Goal: Task Accomplishment & Management: Manage account settings

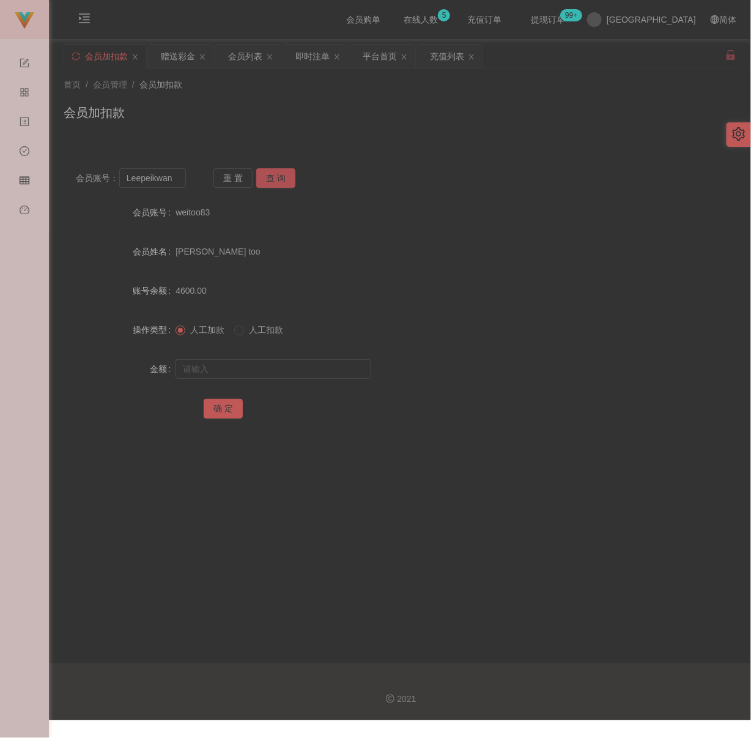
type input "Leepeikwan"
click at [280, 173] on button "查 询" at bounding box center [275, 178] width 39 height 20
click at [279, 367] on input "text" at bounding box center [274, 369] width 196 height 20
click at [312, 369] on input "text" at bounding box center [274, 369] width 196 height 20
paste input "30"
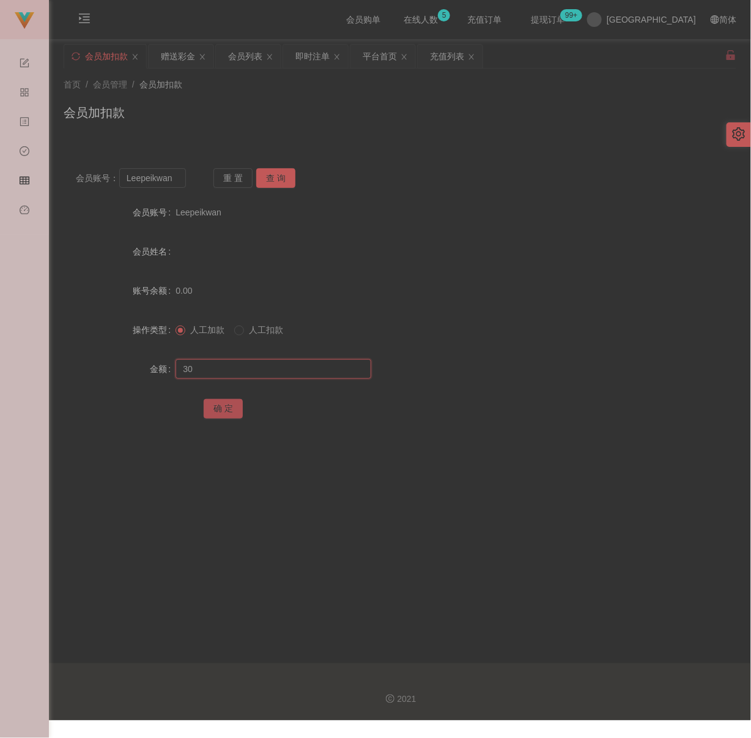
type input "30"
click at [226, 401] on button "确 定" at bounding box center [223, 409] width 39 height 20
drag, startPoint x: 279, startPoint y: 110, endPoint x: 272, endPoint y: 114, distance: 7.7
click at [279, 110] on div "会员加扣款" at bounding box center [400, 117] width 673 height 28
click at [180, 174] on input "Leepeikwan" at bounding box center [152, 178] width 67 height 20
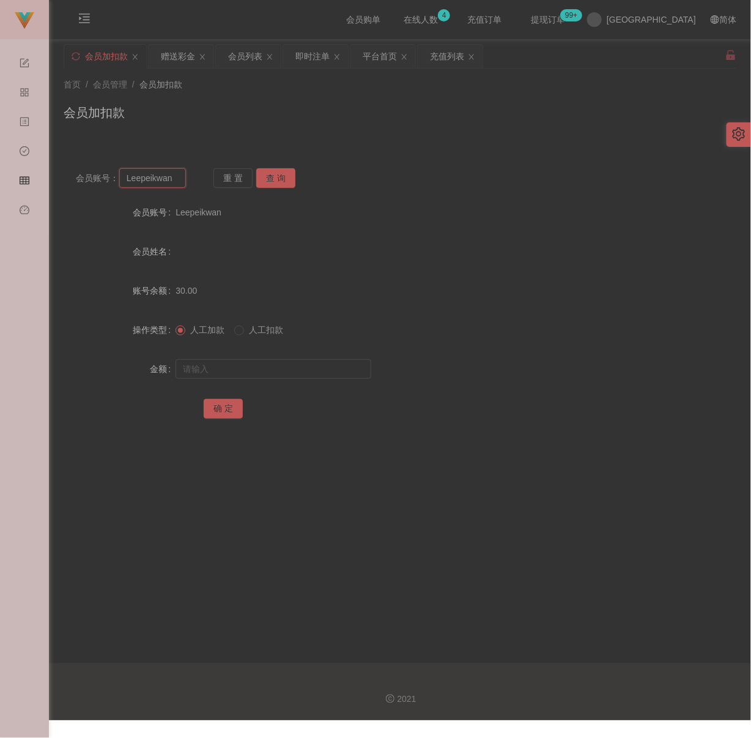
click at [180, 174] on input "Leepeikwan" at bounding box center [152, 178] width 67 height 20
paste input "942010"
type input "942010"
click at [273, 176] on button "查 询" at bounding box center [275, 178] width 39 height 20
click at [272, 370] on input "text" at bounding box center [274, 369] width 196 height 20
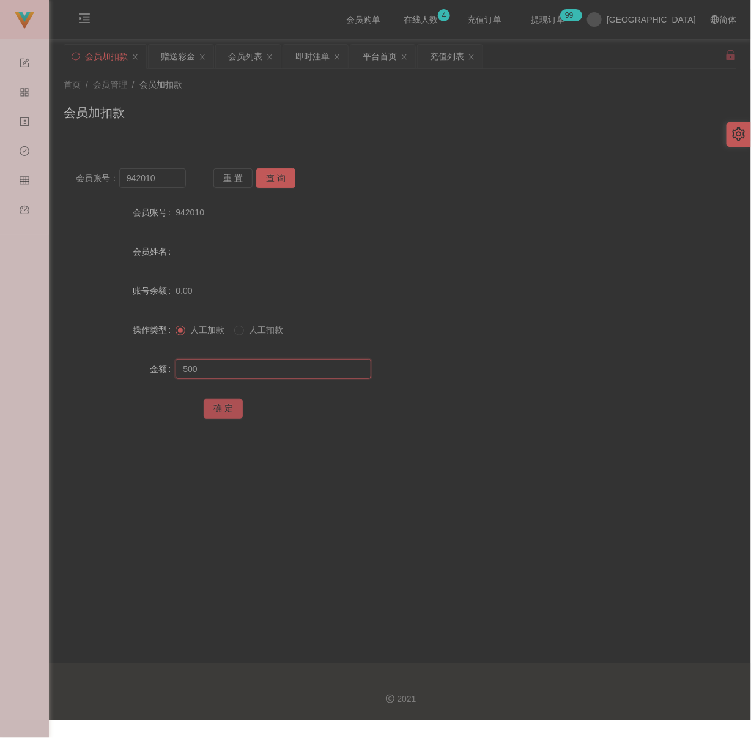
type input "500"
click at [223, 406] on button "确 定" at bounding box center [223, 409] width 39 height 20
click at [171, 182] on input "942010" at bounding box center [152, 178] width 67 height 20
paste input "Jerrywee"
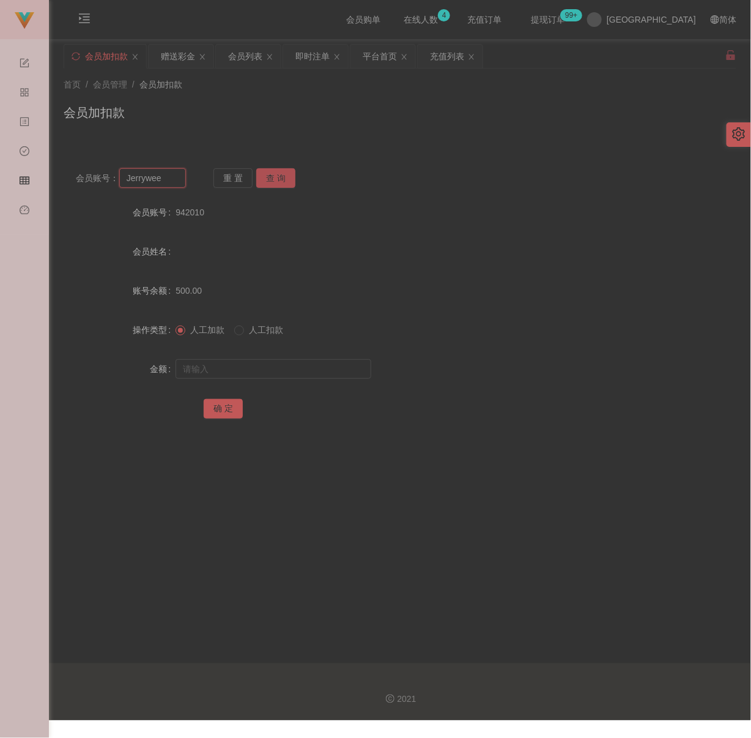
type input "Jerrywee"
click at [277, 173] on button "查 询" at bounding box center [275, 178] width 39 height 20
drag, startPoint x: 270, startPoint y: 371, endPoint x: 279, endPoint y: 371, distance: 8.6
click at [270, 371] on input "text" at bounding box center [274, 369] width 196 height 20
click at [261, 377] on input "text" at bounding box center [274, 369] width 196 height 20
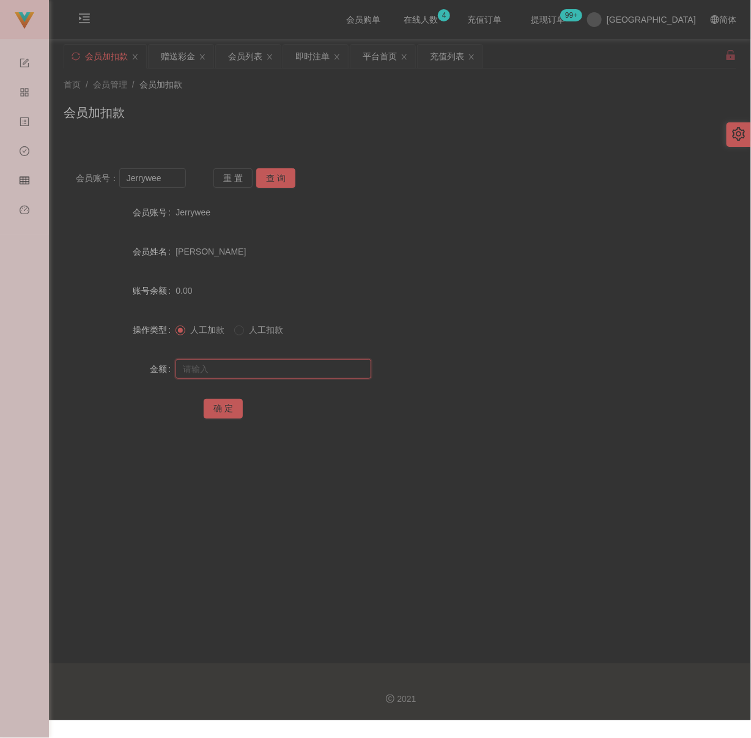
paste input "500"
type input "500"
click at [222, 410] on button "确 定" at bounding box center [223, 409] width 39 height 20
click at [162, 180] on input "Jerrywee" at bounding box center [152, 178] width 67 height 20
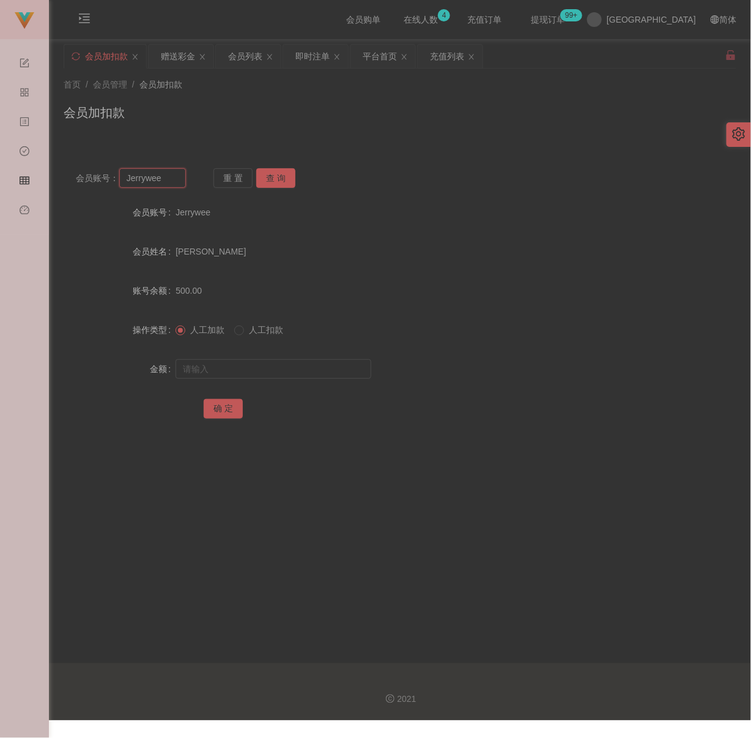
paste input "Stanleyhuii"
type input "Stanleyhuii"
click at [274, 176] on button "查 询" at bounding box center [275, 178] width 39 height 20
click at [270, 368] on input "text" at bounding box center [274, 369] width 196 height 20
click at [307, 369] on input "text" at bounding box center [274, 369] width 196 height 20
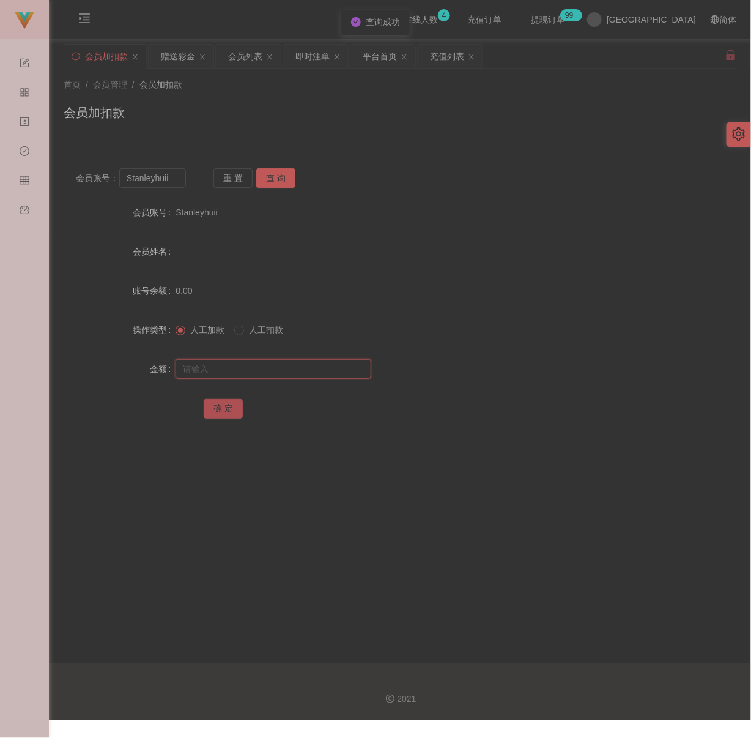
paste input "500"
type input "500"
click at [213, 408] on button "确 定" at bounding box center [223, 409] width 39 height 20
click at [443, 129] on div "会员加扣款" at bounding box center [400, 117] width 673 height 28
click at [173, 174] on input "Stanleyhuii" at bounding box center [152, 178] width 67 height 20
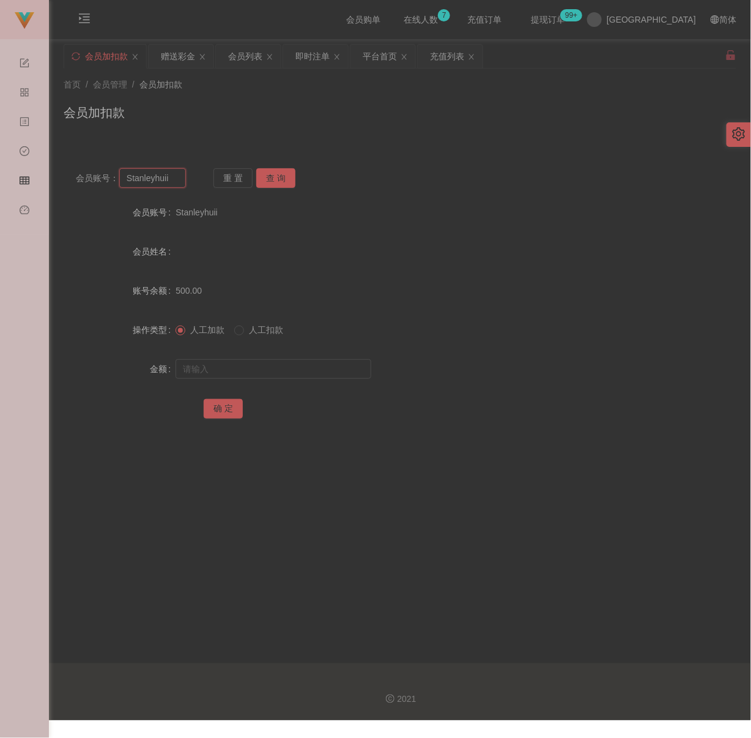
click at [173, 174] on input "Stanleyhuii" at bounding box center [152, 178] width 67 height 20
paste input "iong3789"
type input "Siong3789"
click at [275, 182] on button "查 询" at bounding box center [275, 178] width 39 height 20
click at [309, 369] on input "text" at bounding box center [274, 369] width 196 height 20
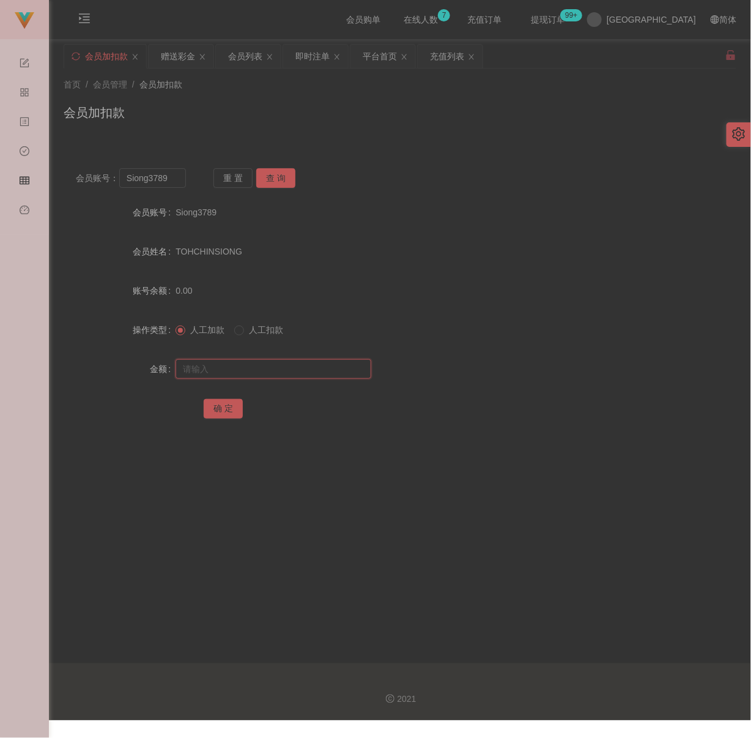
click at [275, 366] on input "text" at bounding box center [274, 369] width 196 height 20
paste input "500"
type input "500"
click at [231, 406] on button "确 定" at bounding box center [223, 409] width 39 height 20
click at [262, 129] on div "会员加扣款" at bounding box center [400, 117] width 673 height 28
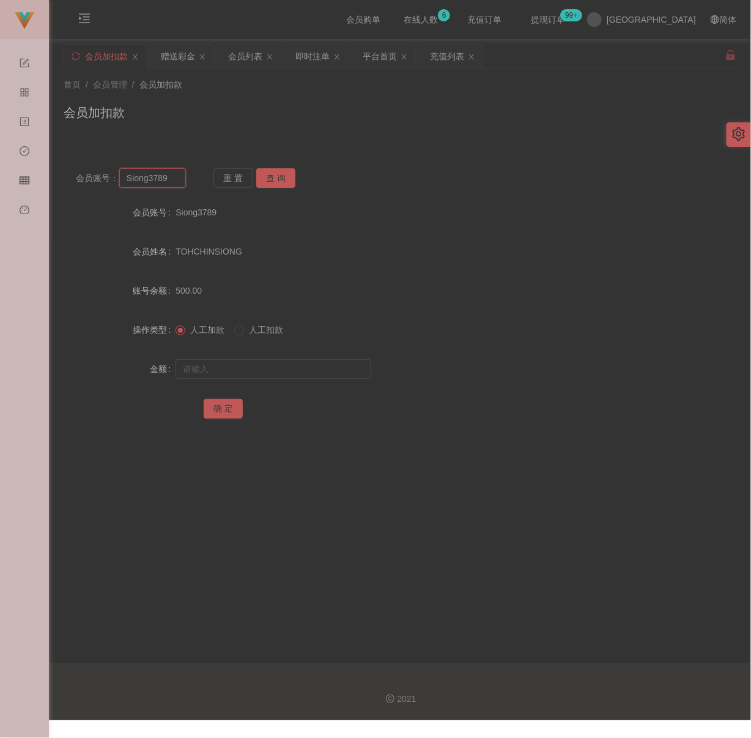
click at [169, 182] on input "Siong3789" at bounding box center [152, 178] width 67 height 20
paste input "JamesL98"
type input "JamesL98"
click at [285, 182] on button "查 询" at bounding box center [275, 178] width 39 height 20
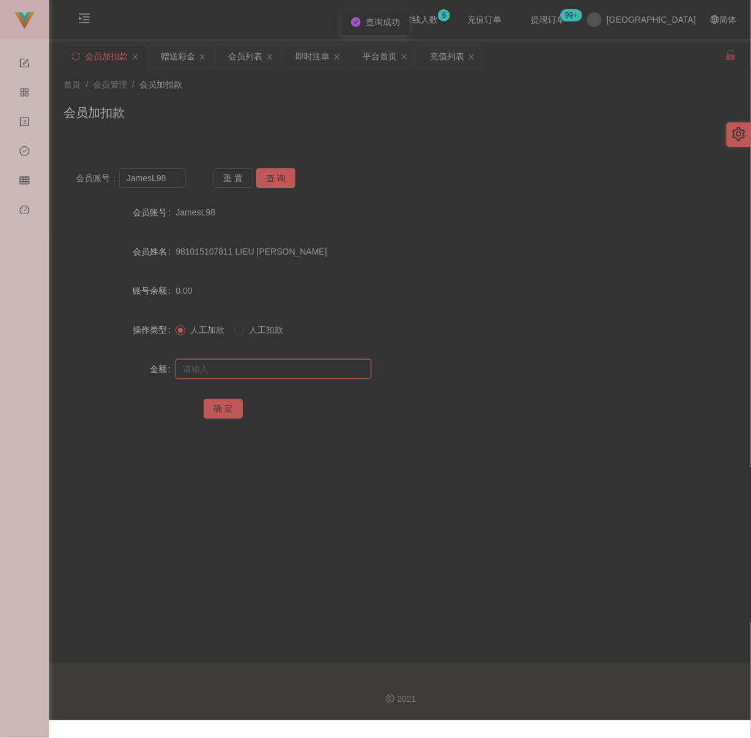
click at [287, 373] on input "text" at bounding box center [274, 369] width 196 height 20
type input "500"
click at [224, 413] on button "确 定" at bounding box center [223, 409] width 39 height 20
drag, startPoint x: 312, startPoint y: 116, endPoint x: 294, endPoint y: 125, distance: 20.8
click at [312, 116] on div "会员加扣款" at bounding box center [400, 117] width 673 height 28
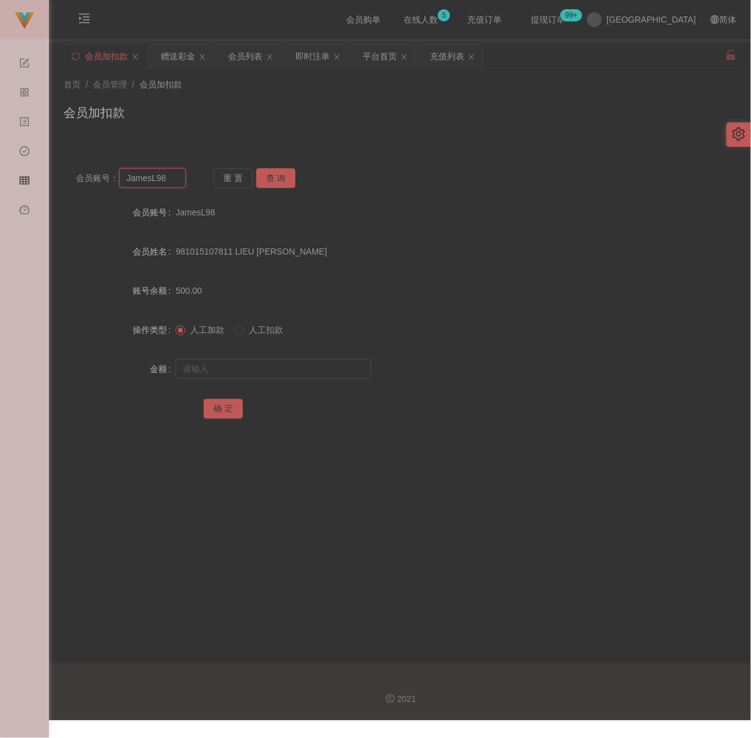
click at [176, 173] on input "JamesL98" at bounding box center [152, 178] width 67 height 20
paste input "cckiang"
type input "cckiang"
click at [263, 169] on button "查 询" at bounding box center [275, 178] width 39 height 20
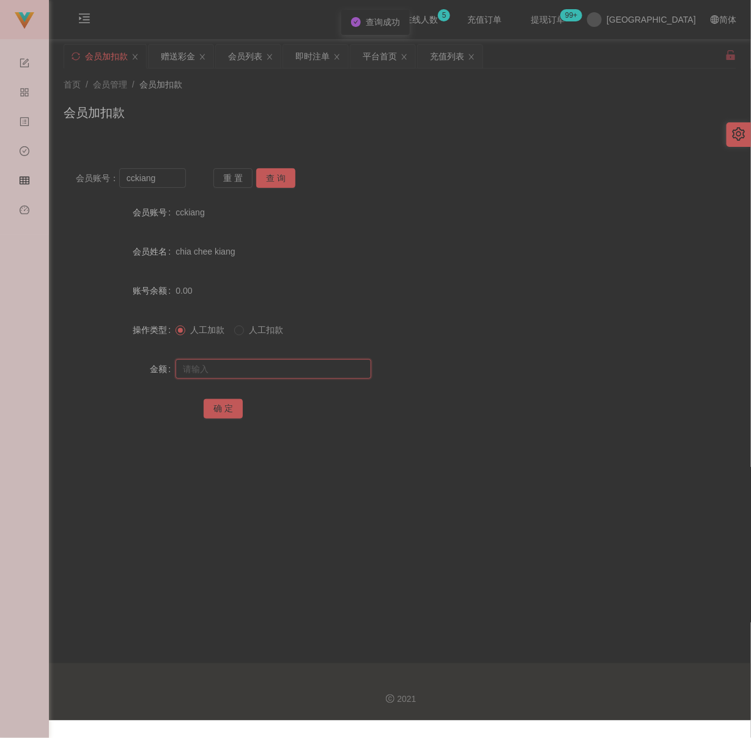
click at [281, 371] on input "text" at bounding box center [274, 369] width 196 height 20
click at [300, 363] on input "text" at bounding box center [274, 369] width 196 height 20
paste input "800"
type input "800"
click at [226, 404] on button "确 定" at bounding box center [223, 409] width 39 height 20
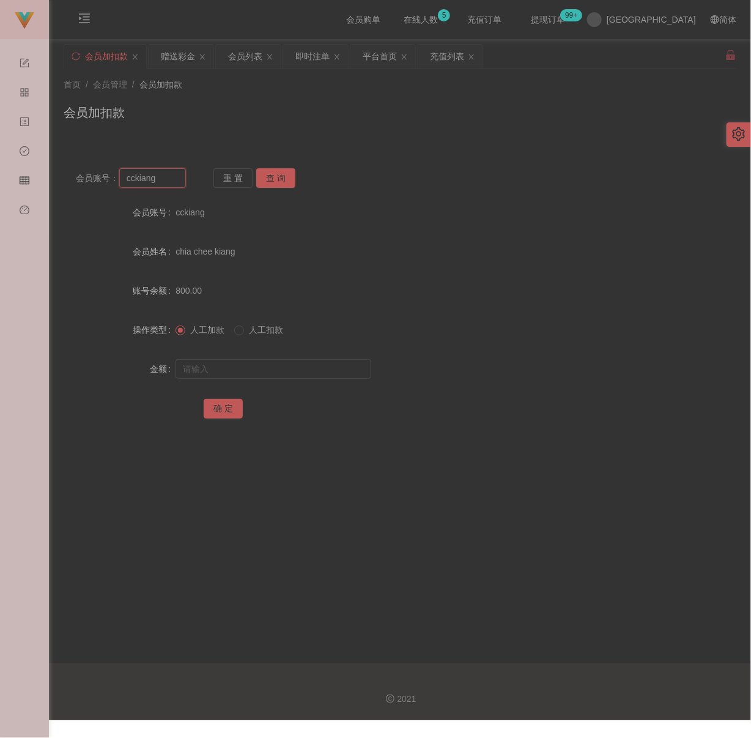
click at [163, 174] on input "cckiang" at bounding box center [152, 178] width 67 height 20
paste input "323326"
type input "323326"
click at [281, 179] on button "查 询" at bounding box center [275, 178] width 39 height 20
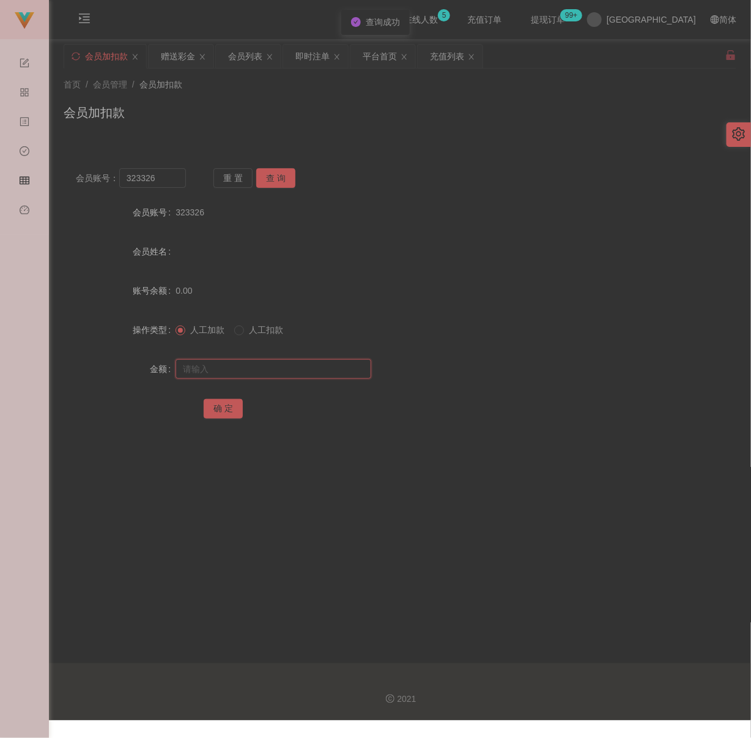
drag, startPoint x: 261, startPoint y: 371, endPoint x: 279, endPoint y: 371, distance: 17.7
click at [261, 371] on input "text" at bounding box center [274, 369] width 196 height 20
click at [280, 360] on input "text" at bounding box center [274, 369] width 196 height 20
paste input "500"
type input "500"
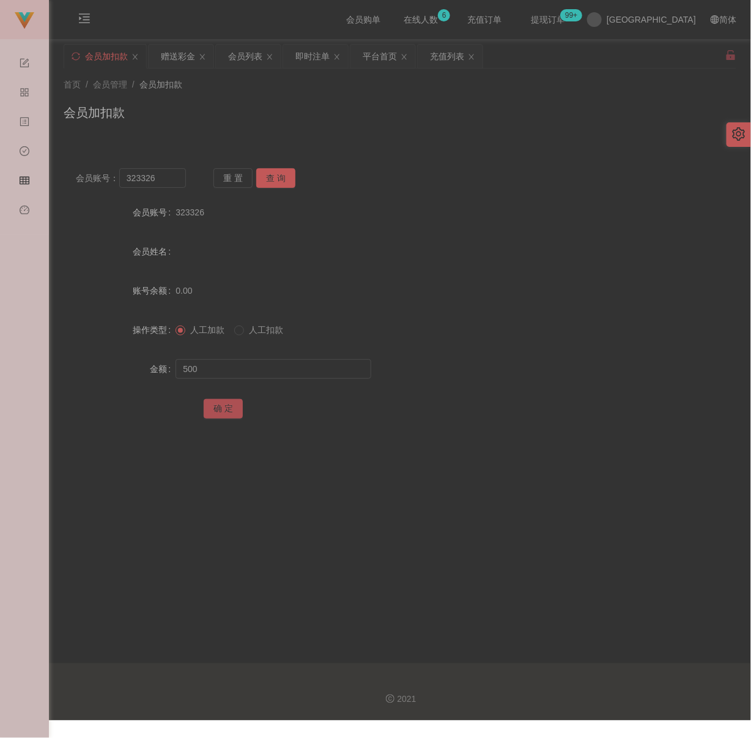
drag, startPoint x: 220, startPoint y: 406, endPoint x: 244, endPoint y: 411, distance: 24.5
click at [220, 406] on button "确 定" at bounding box center [223, 409] width 39 height 20
click at [165, 182] on input "323326" at bounding box center [152, 178] width 67 height 20
paste input "231212"
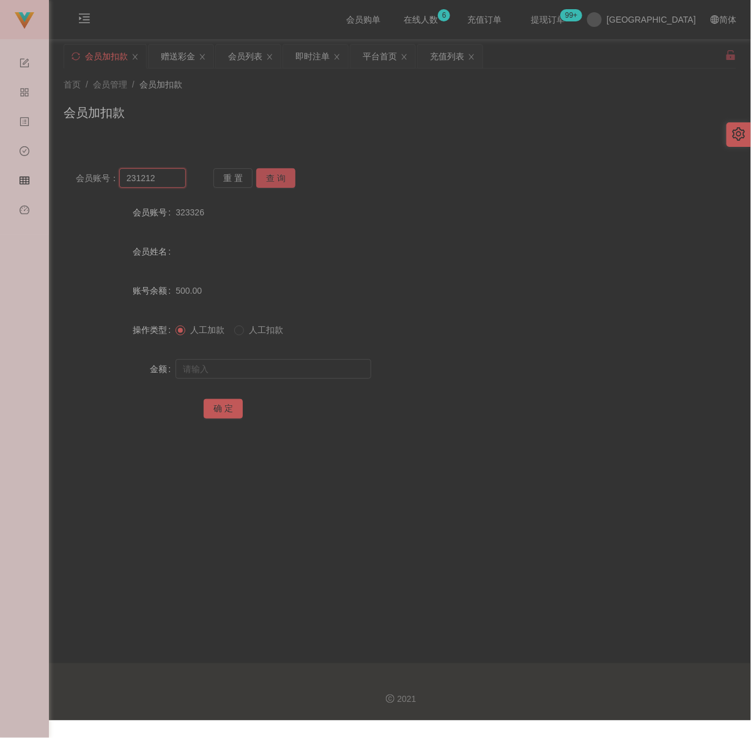
type input "231212"
click at [265, 177] on button "查 询" at bounding box center [275, 178] width 39 height 20
click at [262, 377] on input "text" at bounding box center [274, 369] width 196 height 20
click at [335, 368] on input "text" at bounding box center [274, 369] width 196 height 20
paste input "470"
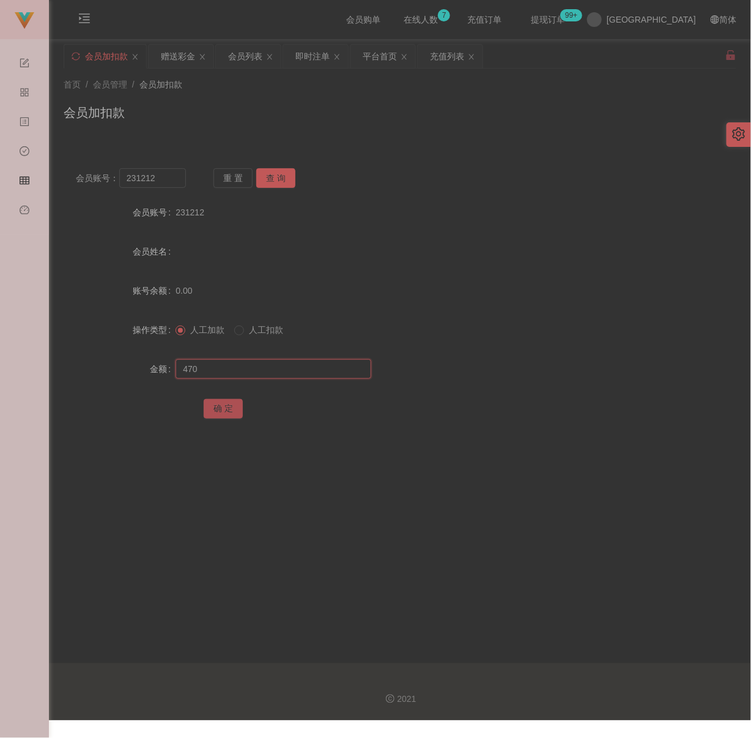
type input "470"
click at [221, 403] on button "确 定" at bounding box center [223, 409] width 39 height 20
click at [404, 138] on div "首页 / 会员管理 / 会员加扣款 / 会员加扣款 会员账号： 231212 重 置 查 询 会员账号 231212 会员姓名 账号余额 470.00 操作类…" at bounding box center [400, 258] width 673 height 379
click at [241, 52] on div "会员列表" at bounding box center [245, 56] width 34 height 23
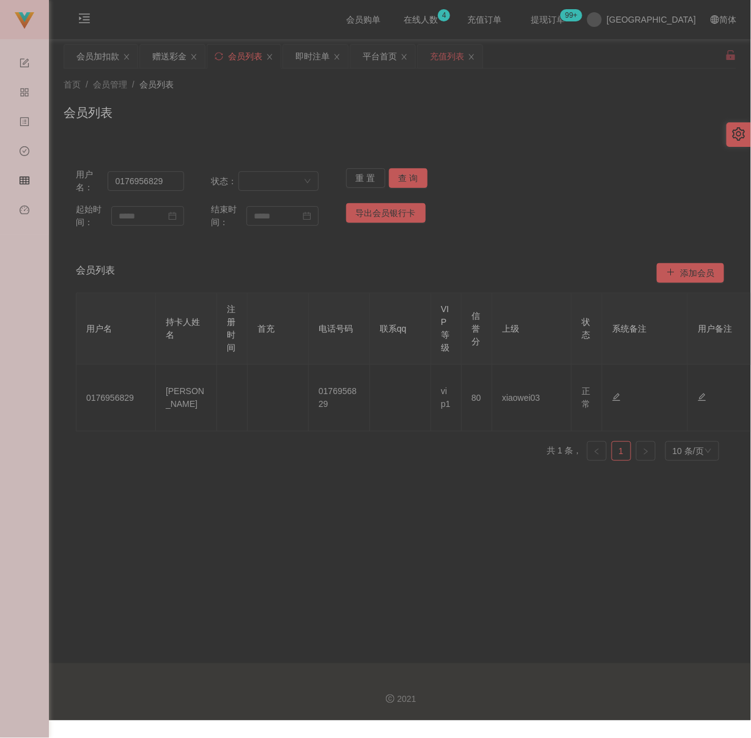
click at [448, 50] on div "充值列表" at bounding box center [447, 56] width 34 height 23
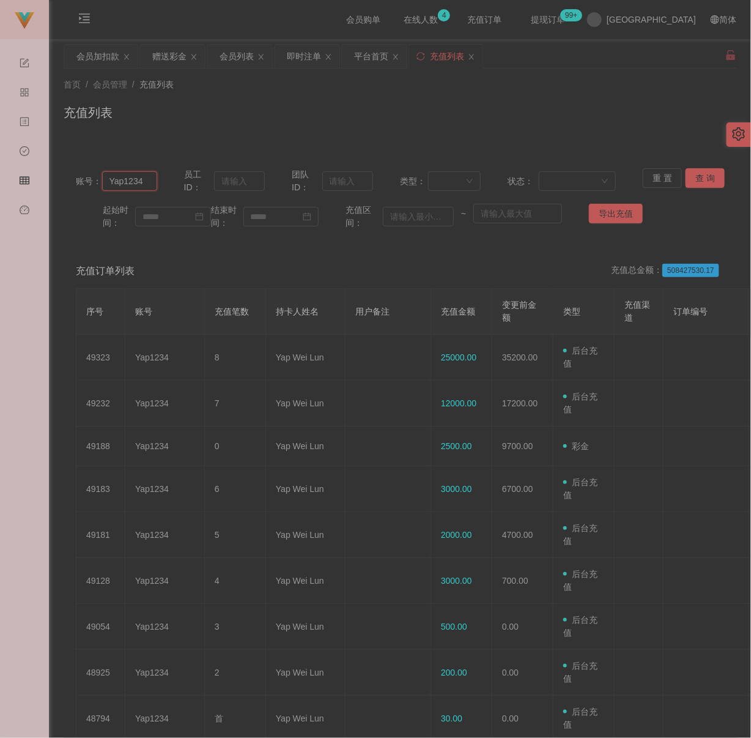
click at [144, 182] on input "Yap1234" at bounding box center [129, 181] width 55 height 20
paste input "cckiang"
type input "cckiang"
click at [694, 171] on button "查 询" at bounding box center [705, 178] width 39 height 20
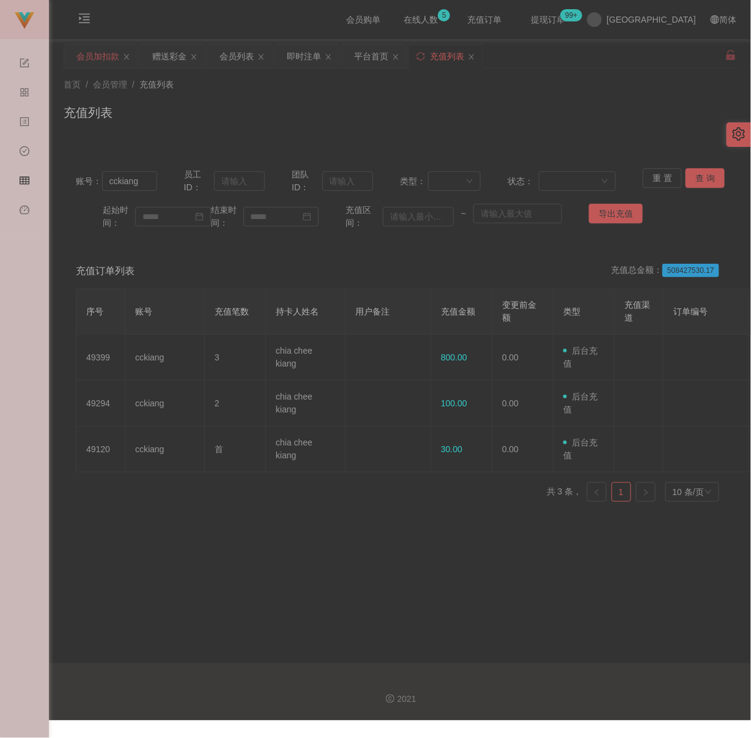
click at [91, 50] on div "会员加扣款" at bounding box center [97, 56] width 43 height 23
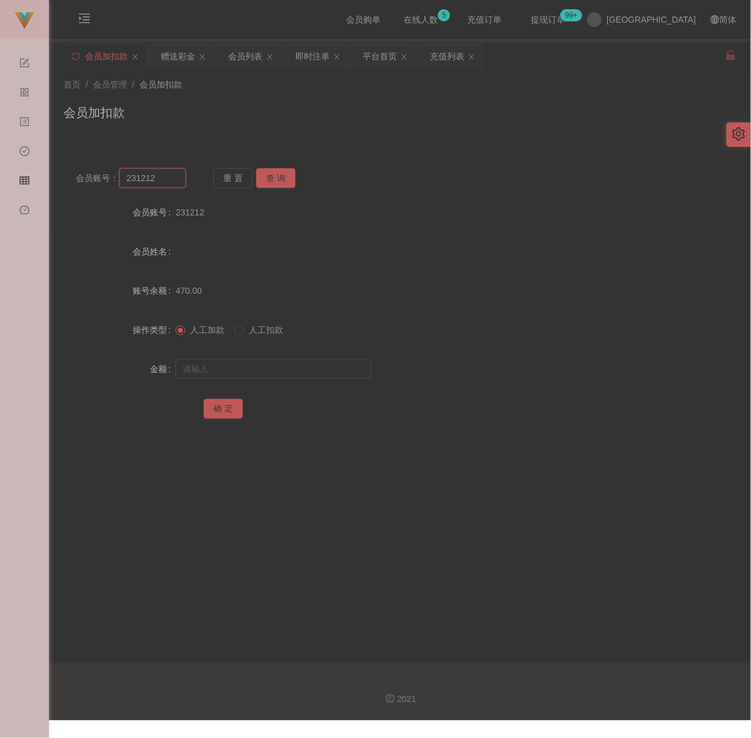
click at [160, 178] on input "231212" at bounding box center [152, 178] width 67 height 20
paste input "Gavinmot"
type input "Gavinmot"
click at [276, 175] on button "查 询" at bounding box center [275, 178] width 39 height 20
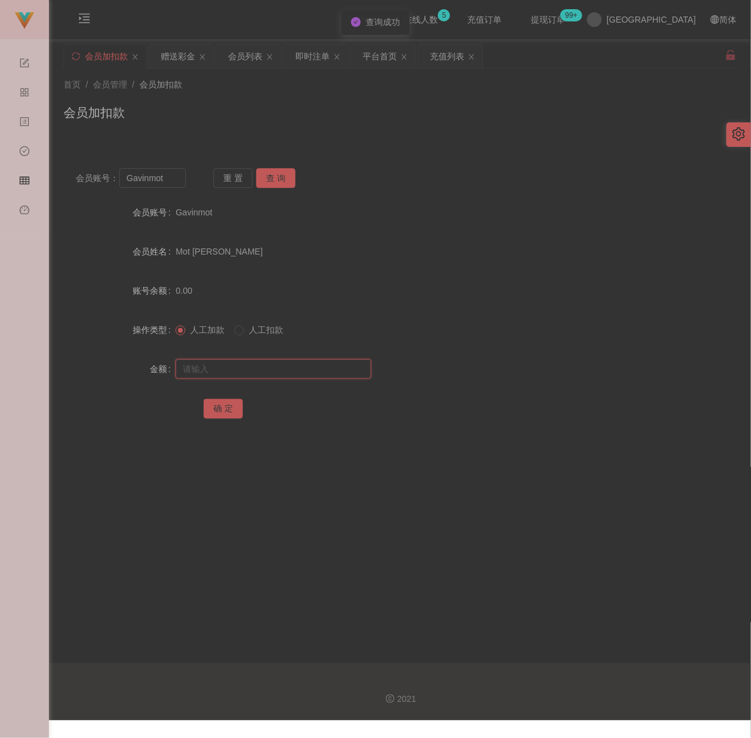
click at [290, 377] on input "text" at bounding box center [274, 369] width 196 height 20
click at [237, 369] on input "text" at bounding box center [274, 369] width 196 height 20
paste input "500"
type input "500"
drag, startPoint x: 218, startPoint y: 404, endPoint x: 259, endPoint y: 413, distance: 41.4
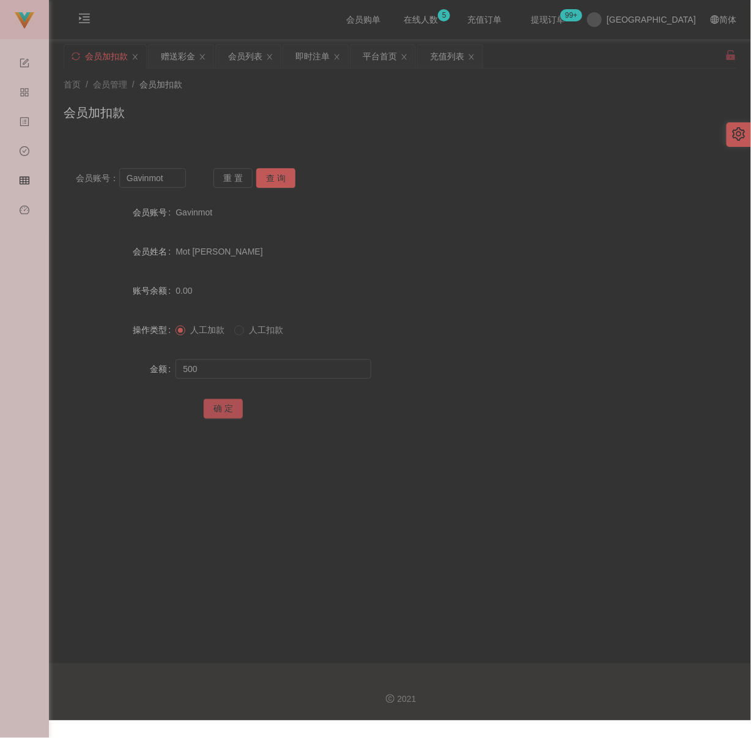
click at [218, 404] on button "确 定" at bounding box center [223, 409] width 39 height 20
click at [179, 182] on input "Gavinmot" at bounding box center [152, 178] width 67 height 20
paste input "yplow9813"
type input "yplow9813"
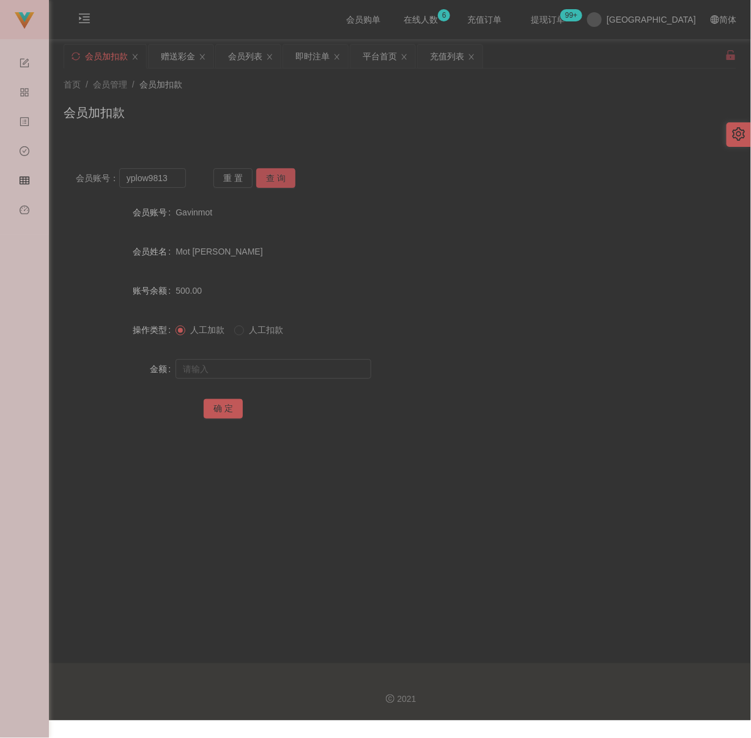
click at [281, 177] on button "查 询" at bounding box center [275, 178] width 39 height 20
click at [261, 366] on input "text" at bounding box center [274, 369] width 196 height 20
drag, startPoint x: 313, startPoint y: 360, endPoint x: 305, endPoint y: 366, distance: 9.2
click at [313, 360] on input "text" at bounding box center [274, 369] width 196 height 20
paste input "500"
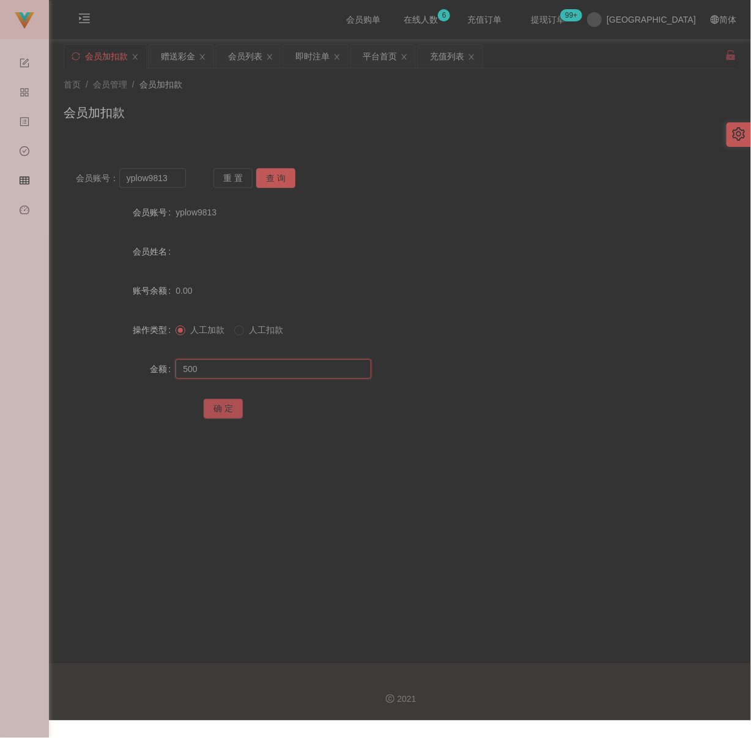
type input "500"
drag, startPoint x: 221, startPoint y: 411, endPoint x: 237, endPoint y: 409, distance: 16.6
click at [221, 411] on button "确 定" at bounding box center [223, 409] width 39 height 20
click at [169, 173] on input "yplow9813" at bounding box center [152, 178] width 67 height 20
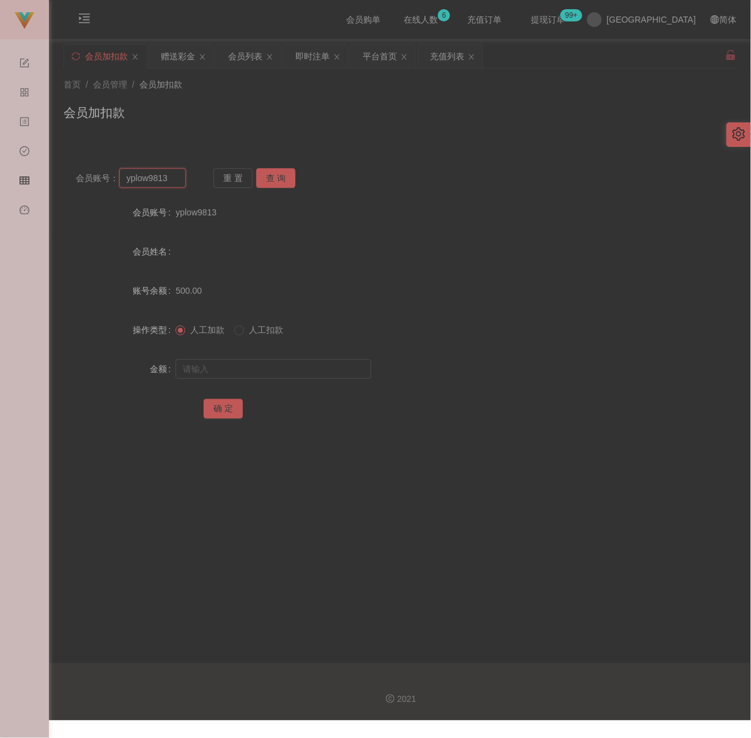
paste input "Jimmyhoo"
type input "Jimmyhoo"
click at [261, 178] on button "查 询" at bounding box center [275, 178] width 39 height 20
click at [277, 371] on input "text" at bounding box center [274, 369] width 196 height 20
click at [302, 364] on input "text" at bounding box center [274, 369] width 196 height 20
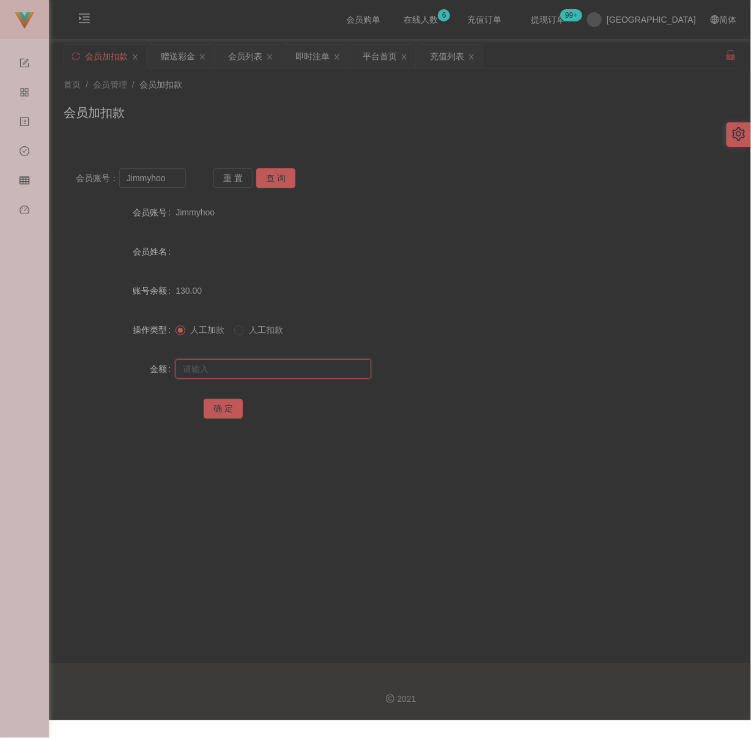
paste input "500"
type input "500"
drag, startPoint x: 217, startPoint y: 407, endPoint x: 230, endPoint y: 404, distance: 13.4
click at [218, 407] on button "确 定" at bounding box center [223, 409] width 39 height 20
click at [256, 50] on div "会员列表" at bounding box center [245, 56] width 34 height 23
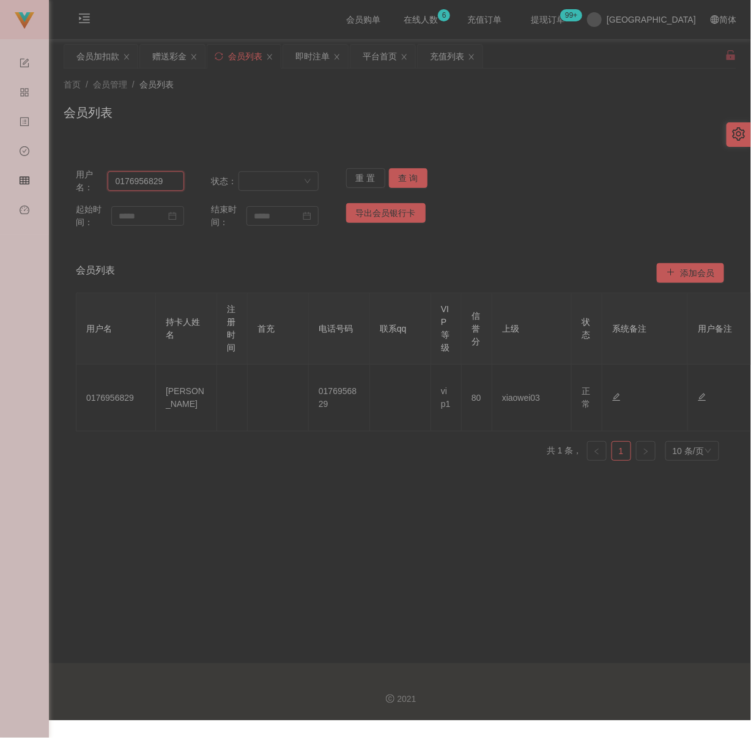
click at [166, 184] on input "0176956829" at bounding box center [146, 181] width 76 height 20
paste input "cckiang"
type input "cckiang"
click at [412, 179] on button "查 询" at bounding box center [408, 178] width 39 height 20
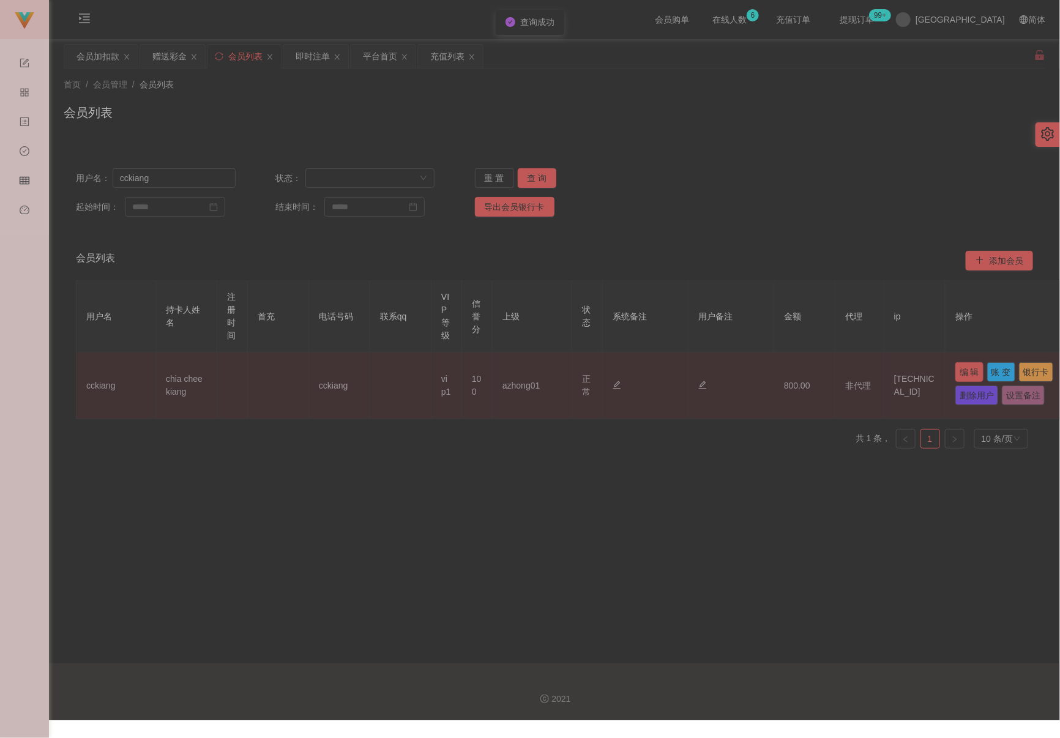
click at [751, 371] on button "编 辑" at bounding box center [969, 372] width 28 height 20
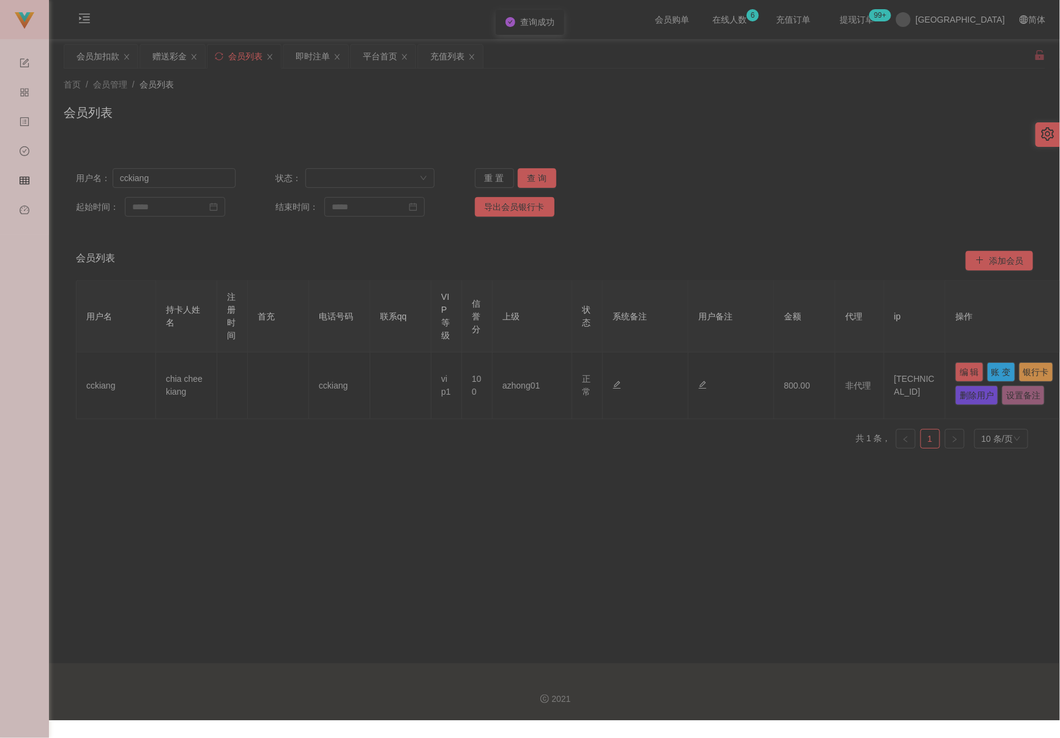
type input "cckiang"
type input "chia chee kiang"
type input "100"
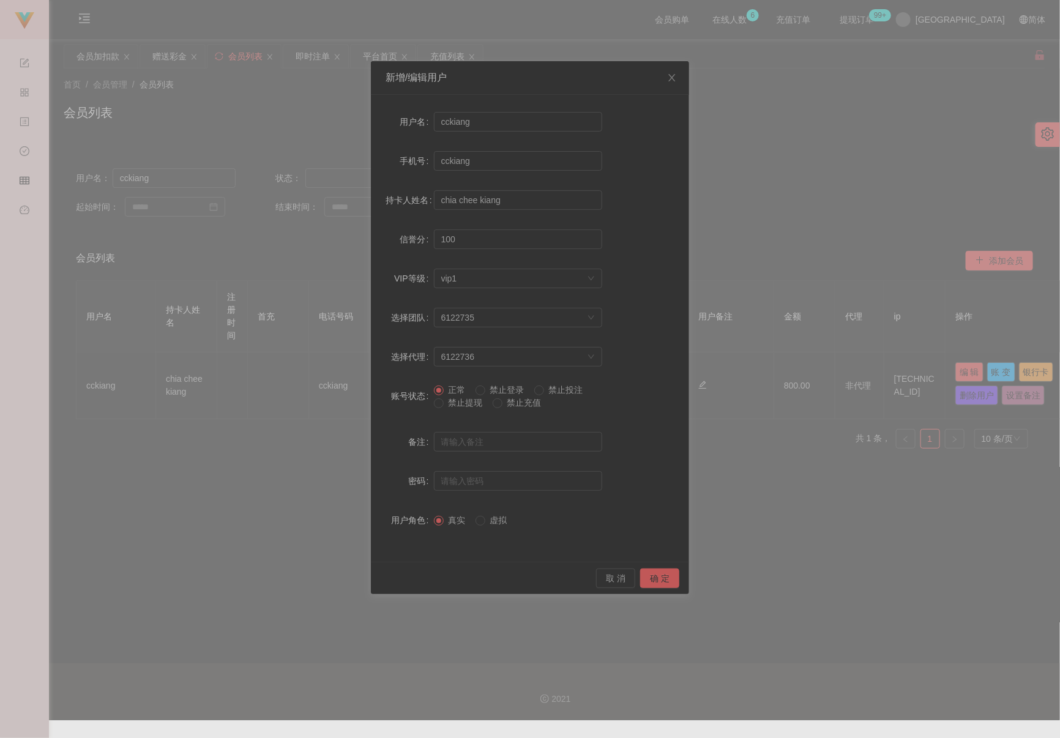
click at [458, 404] on span "禁止提现" at bounding box center [466, 403] width 44 height 10
drag, startPoint x: 661, startPoint y: 577, endPoint x: 773, endPoint y: 554, distance: 114.2
click at [661, 577] on button "确 定" at bounding box center [659, 578] width 39 height 20
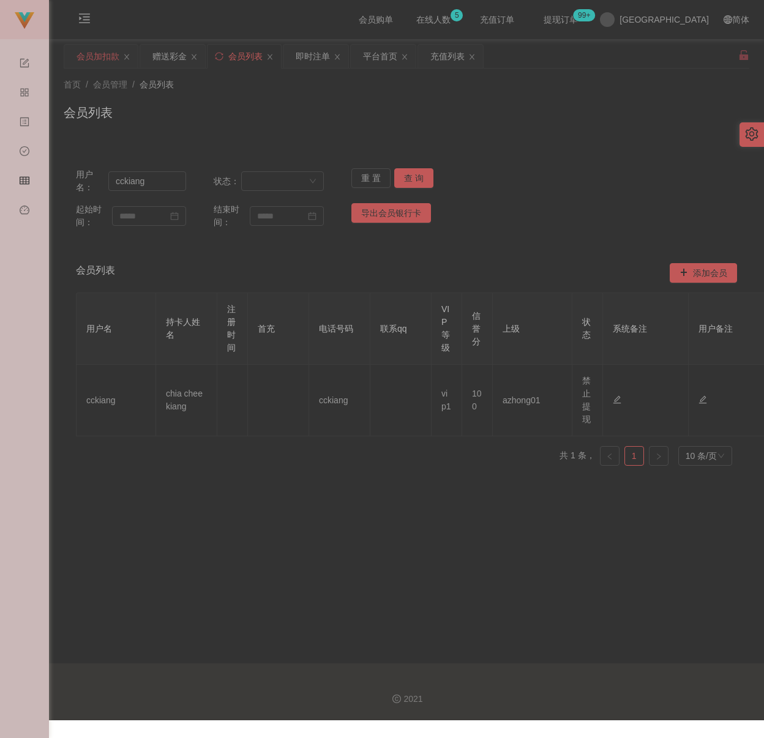
click at [94, 58] on div "会员加扣款" at bounding box center [97, 56] width 43 height 23
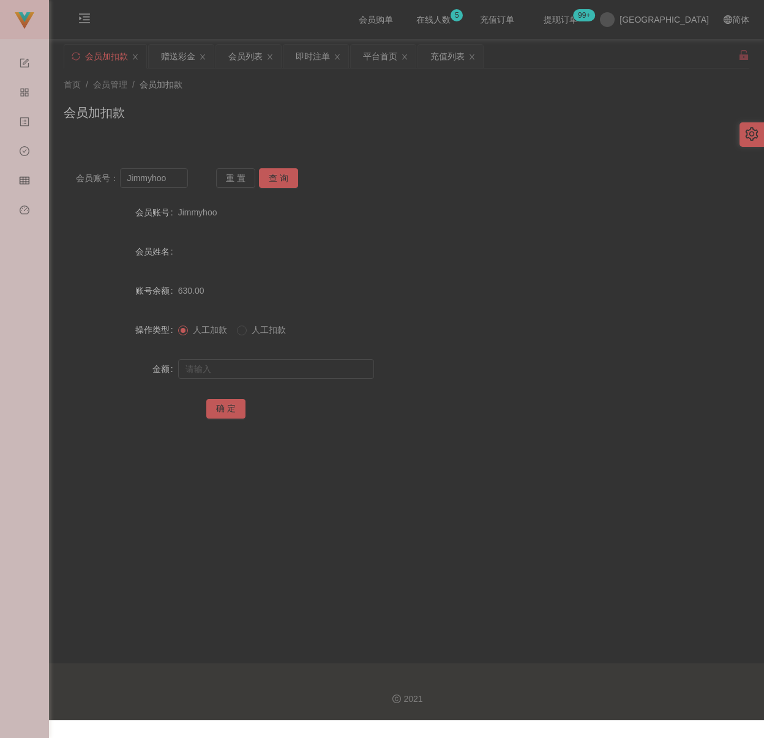
click at [335, 108] on div "会员加扣款" at bounding box center [406, 117] width 685 height 28
click at [252, 51] on div "会员列表" at bounding box center [245, 56] width 34 height 23
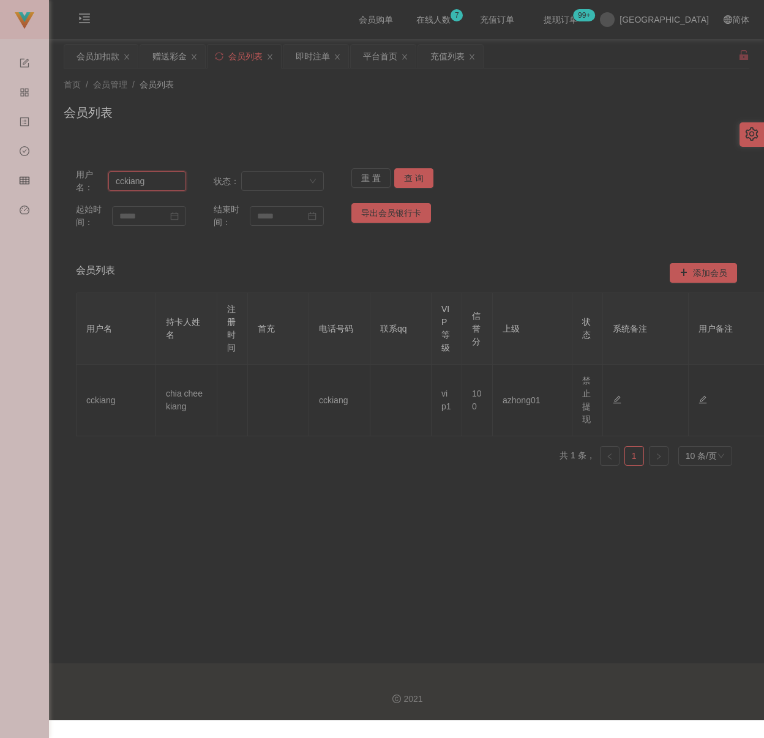
click at [164, 184] on input "cckiang" at bounding box center [147, 181] width 78 height 20
paste input "eong79"
type input "cckeong79"
click at [411, 179] on button "查 询" at bounding box center [413, 178] width 39 height 20
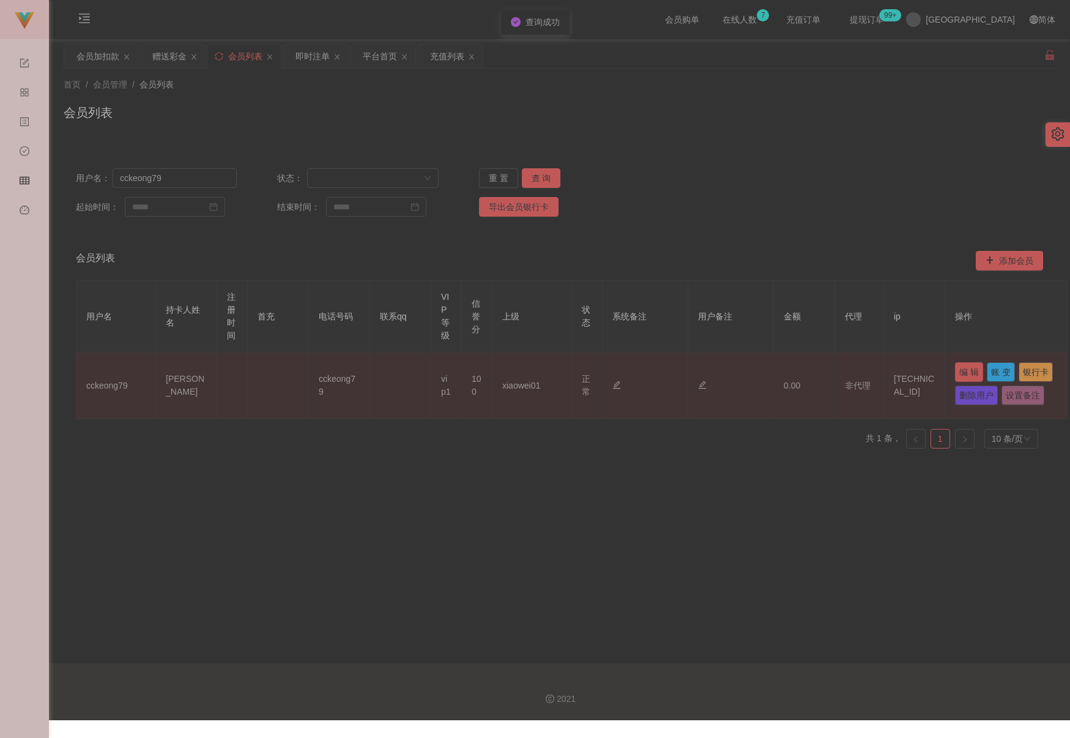
click at [751, 373] on button "编 辑" at bounding box center [969, 372] width 28 height 20
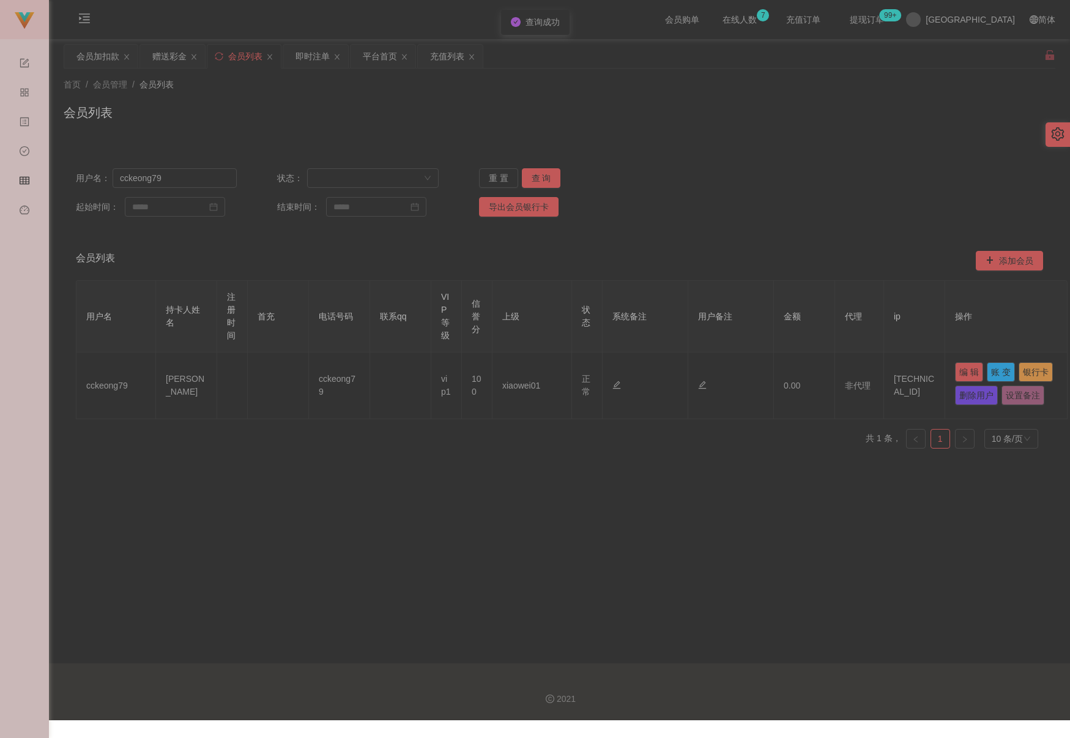
type input "cckeong79"
type input "[PERSON_NAME]"
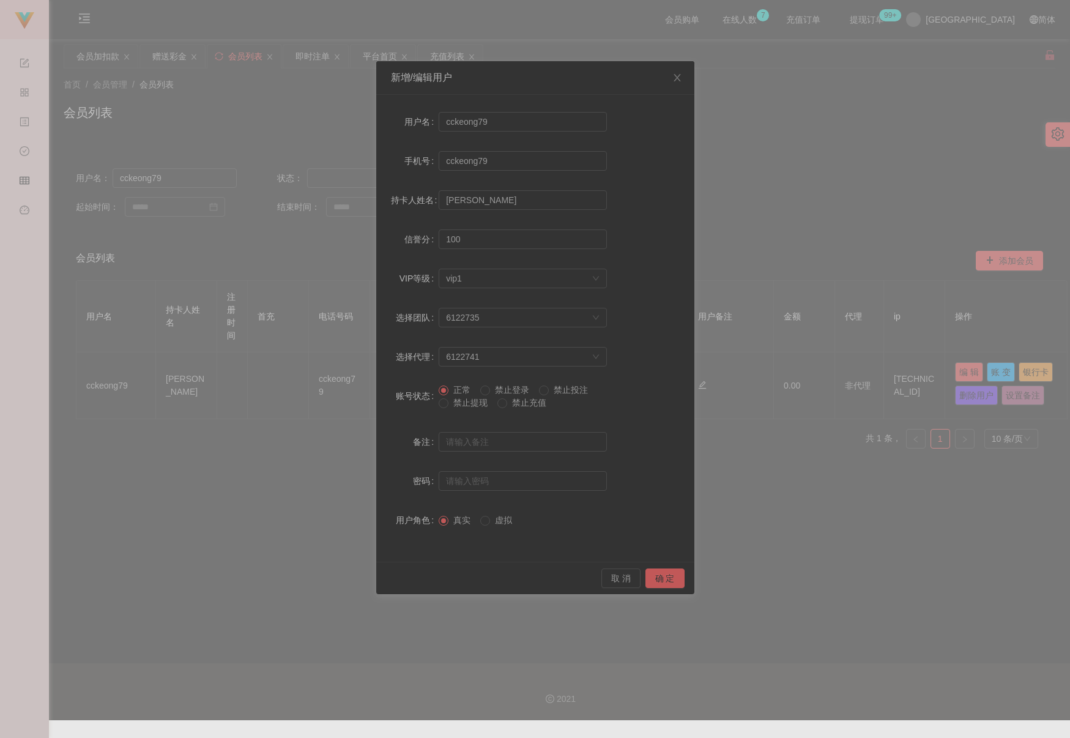
click at [468, 401] on span "禁止提现" at bounding box center [470, 403] width 44 height 10
click at [658, 579] on button "确 定" at bounding box center [664, 578] width 39 height 20
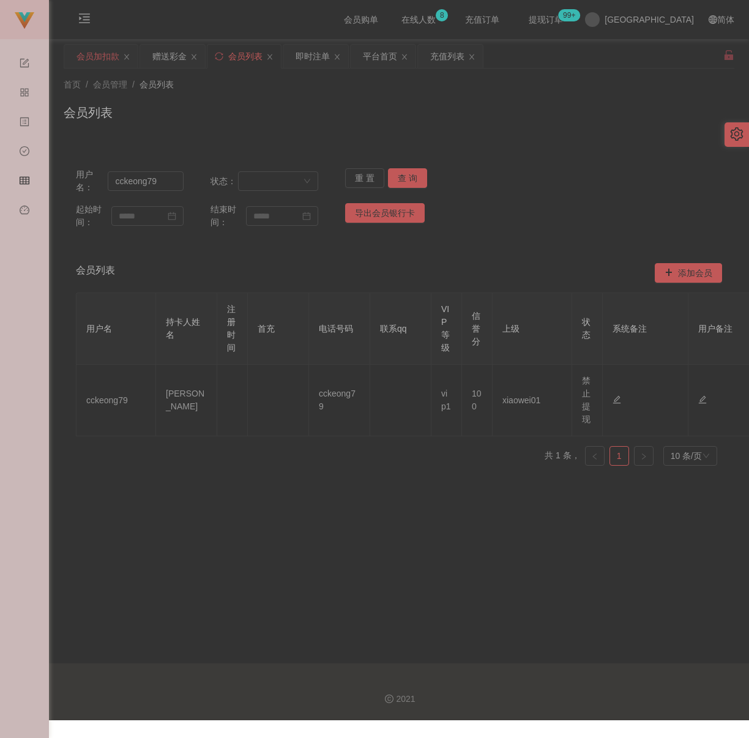
click at [105, 50] on div "会员加扣款" at bounding box center [97, 56] width 43 height 23
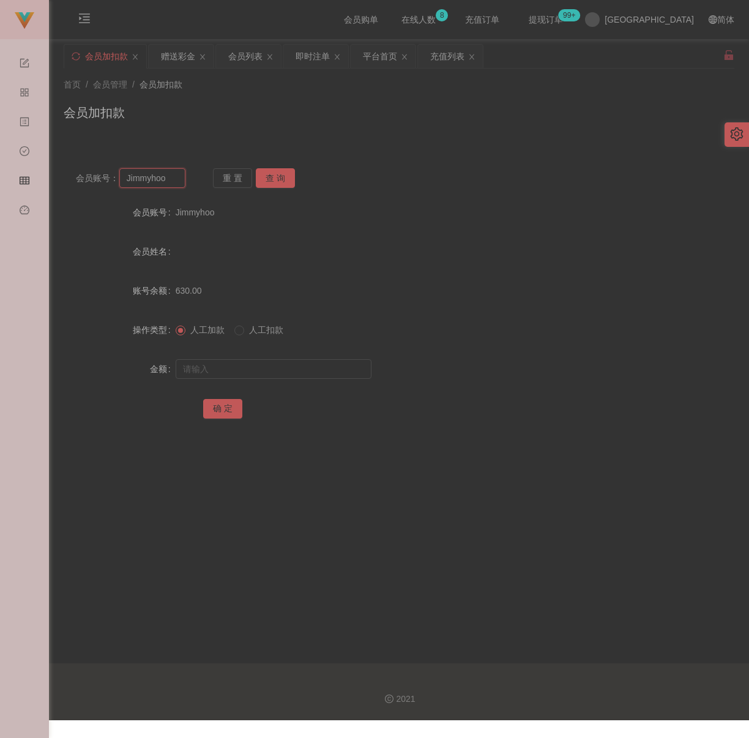
click at [173, 178] on input "Jimmyhoo" at bounding box center [152, 178] width 67 height 20
paste input "qq123"
type input "qq123"
click at [277, 182] on button "查 询" at bounding box center [275, 178] width 39 height 20
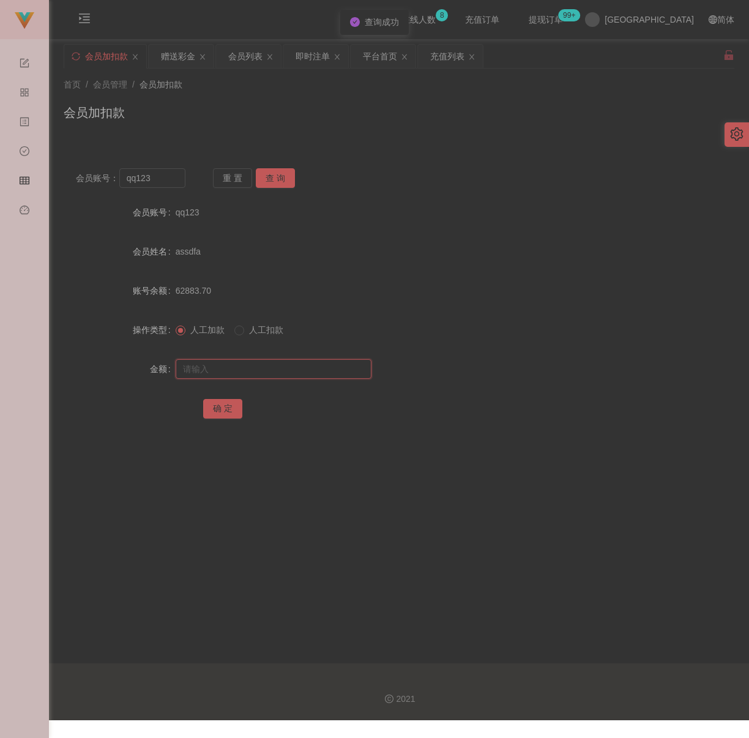
click at [274, 371] on input "text" at bounding box center [274, 369] width 196 height 20
click at [251, 373] on input "text" at bounding box center [274, 369] width 196 height 20
paste input "500"
type input "500"
click at [223, 410] on button "确 定" at bounding box center [222, 409] width 39 height 20
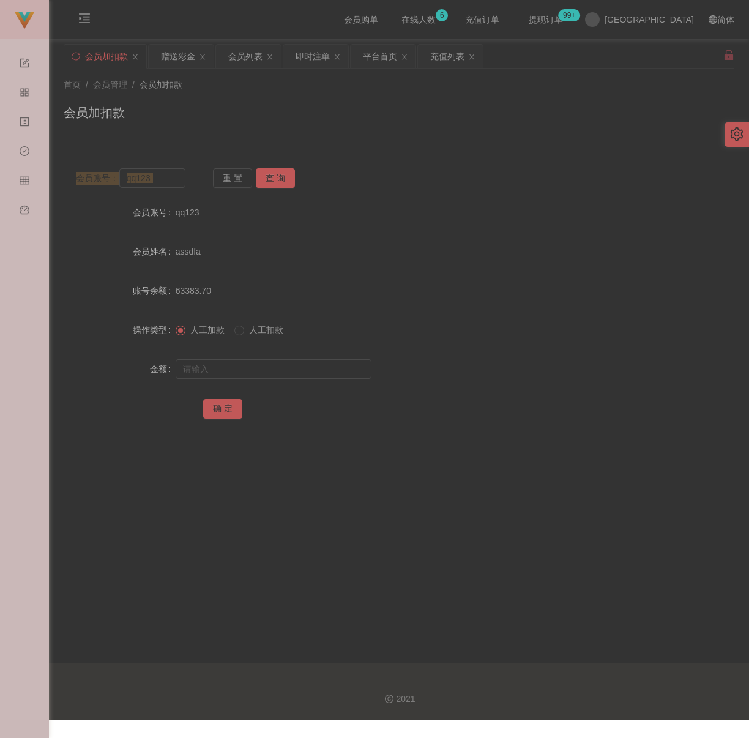
click at [359, 140] on div "首页 / 会员管理 / 会员加扣款 / 会员加扣款 会员账号： qq123 重 置 查 询 会员账号 qq123 会员姓名 assdfa 账号余额 63383…" at bounding box center [399, 258] width 671 height 379
drag, startPoint x: 359, startPoint y: 140, endPoint x: 250, endPoint y: 59, distance: 135.6
click at [250, 61] on div "会员列表" at bounding box center [245, 56] width 34 height 23
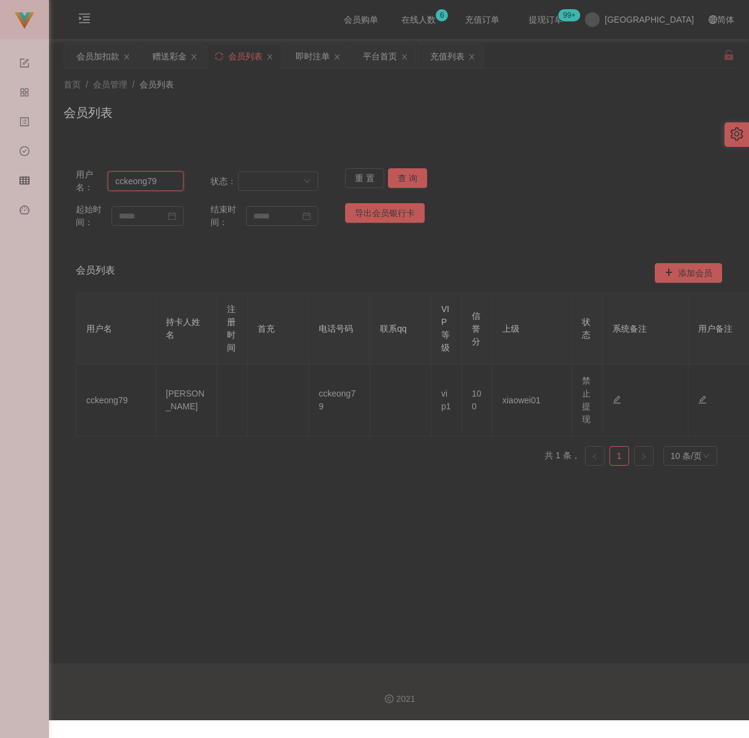
click at [163, 175] on input "cckeong79" at bounding box center [146, 181] width 76 height 20
paste input "Gavinmot"
type input "Gavinmot"
click at [407, 180] on button "查 询" at bounding box center [407, 178] width 39 height 20
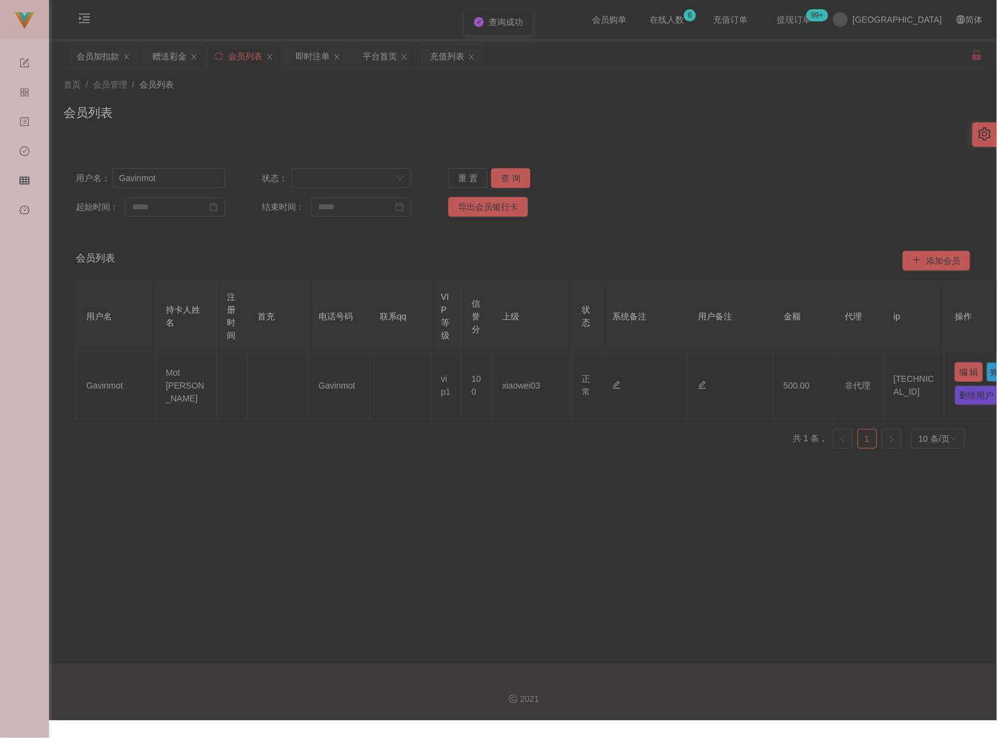
click at [751, 375] on button "编 辑" at bounding box center [969, 372] width 28 height 20
type input "Gavinmot"
type input "Mot [PERSON_NAME]"
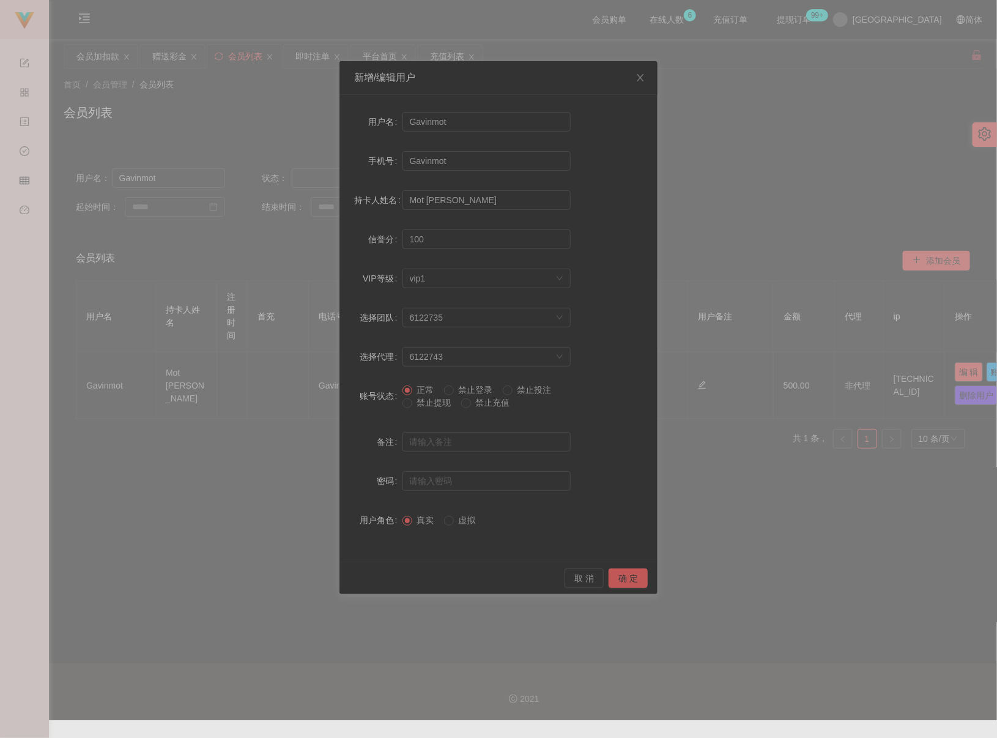
click at [428, 404] on span "禁止提现" at bounding box center [434, 403] width 44 height 10
click at [624, 578] on button "确 定" at bounding box center [628, 578] width 39 height 20
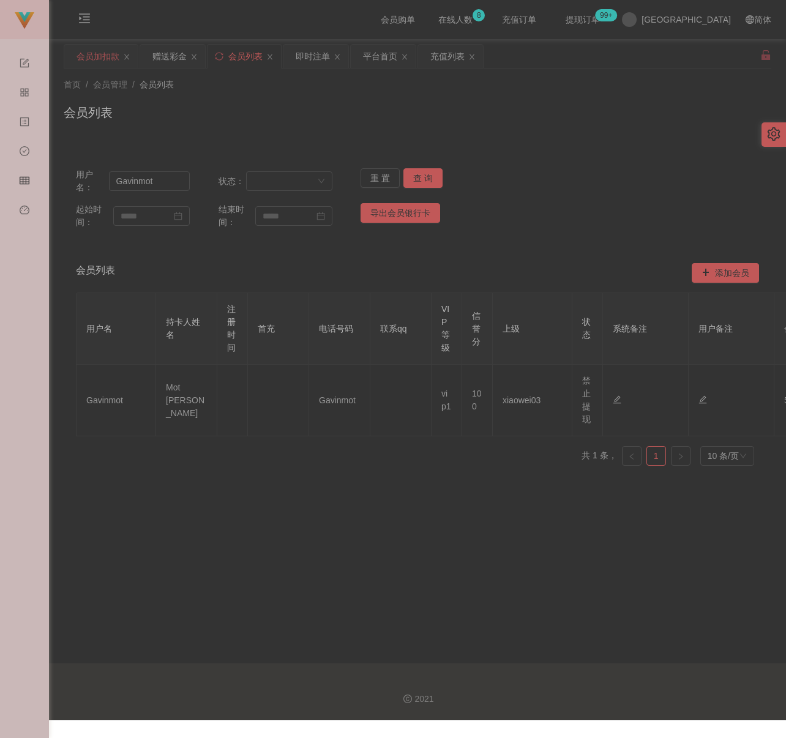
click at [103, 55] on div "会员加扣款" at bounding box center [97, 56] width 43 height 23
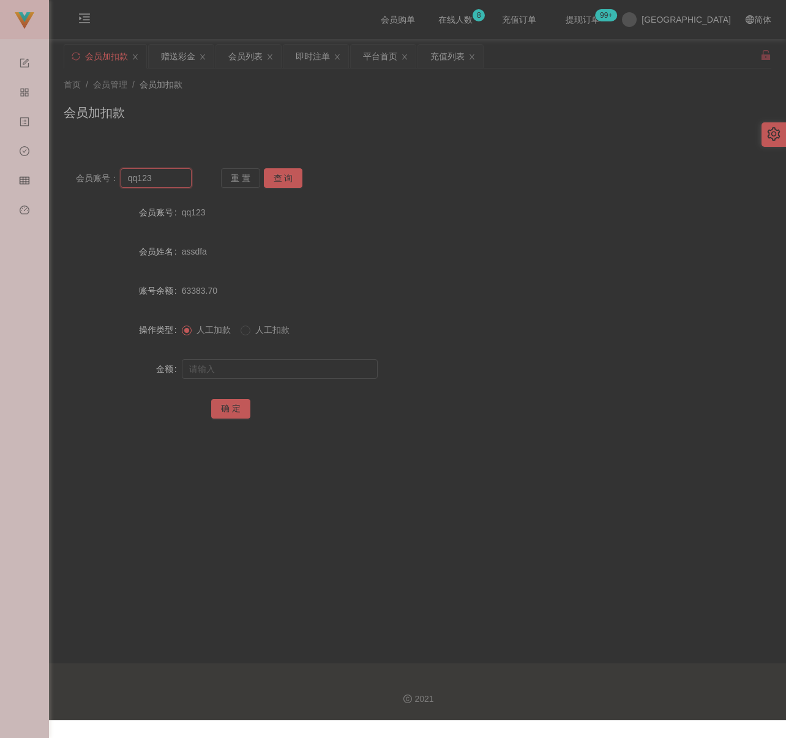
click at [173, 175] on input "qq123" at bounding box center [157, 178] width 72 height 20
paste input "0184669848"
type input "0184669848"
click at [283, 182] on button "查 询" at bounding box center [283, 178] width 39 height 20
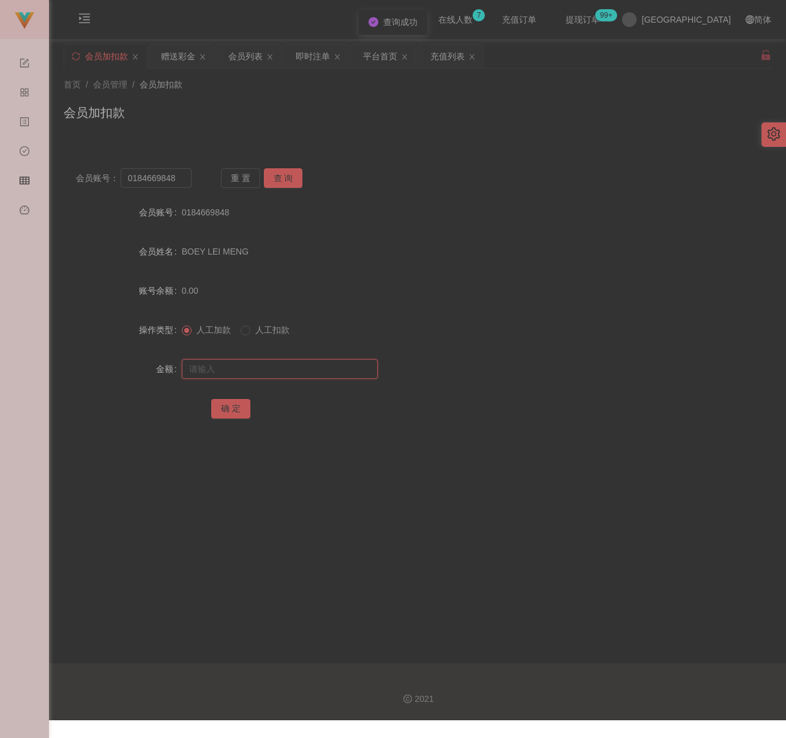
click at [270, 368] on input "text" at bounding box center [280, 369] width 196 height 20
click at [319, 374] on input "text" at bounding box center [280, 369] width 196 height 20
paste input "400"
type input "400"
drag, startPoint x: 234, startPoint y: 411, endPoint x: 246, endPoint y: 411, distance: 12.2
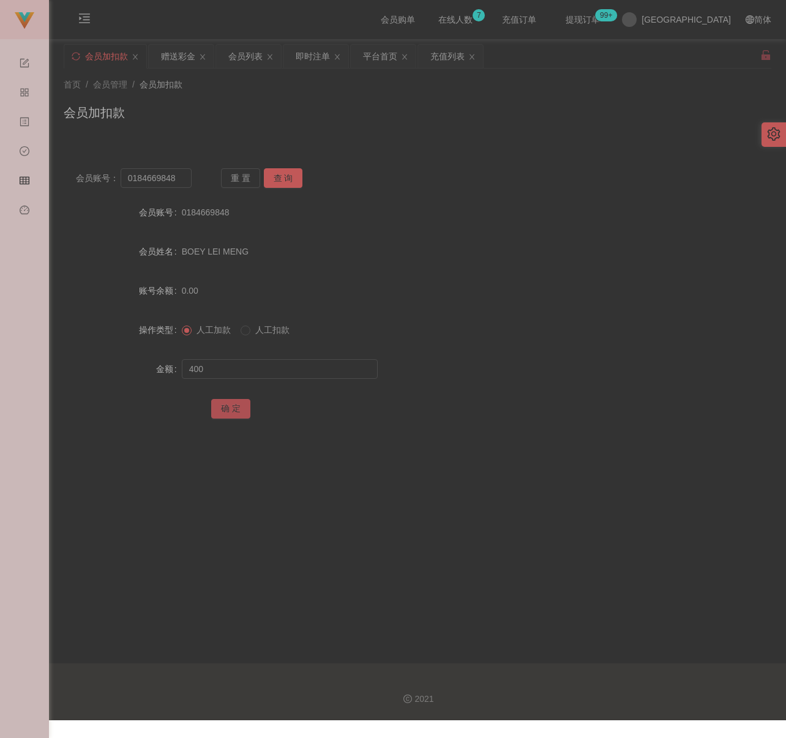
click at [234, 411] on button "确 定" at bounding box center [230, 409] width 39 height 20
click at [276, 112] on div "会员加扣款" at bounding box center [417, 117] width 707 height 28
click at [180, 176] on input "0184669848" at bounding box center [157, 178] width 72 height 20
paste input "joy"
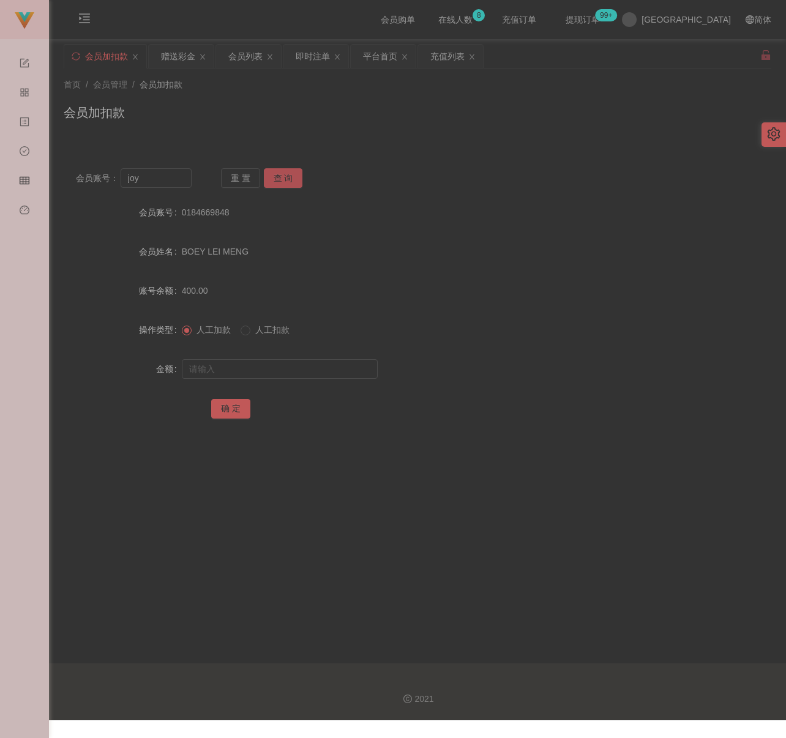
click at [283, 176] on button "查 询" at bounding box center [283, 178] width 39 height 20
click at [160, 180] on input "joy" at bounding box center [157, 178] width 72 height 20
paste input "0136629933"
type input "0136629933"
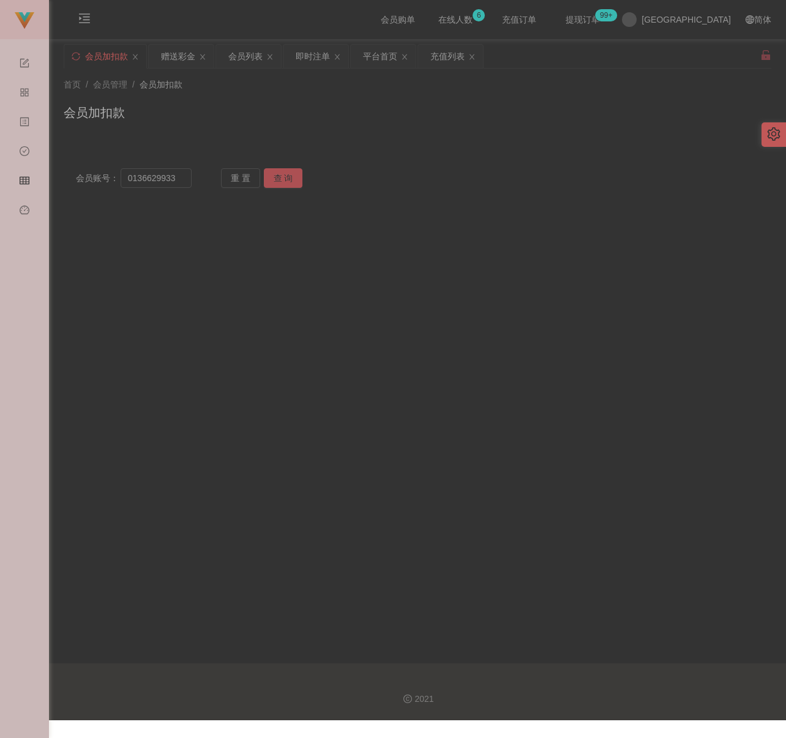
click at [281, 180] on button "查 询" at bounding box center [283, 178] width 39 height 20
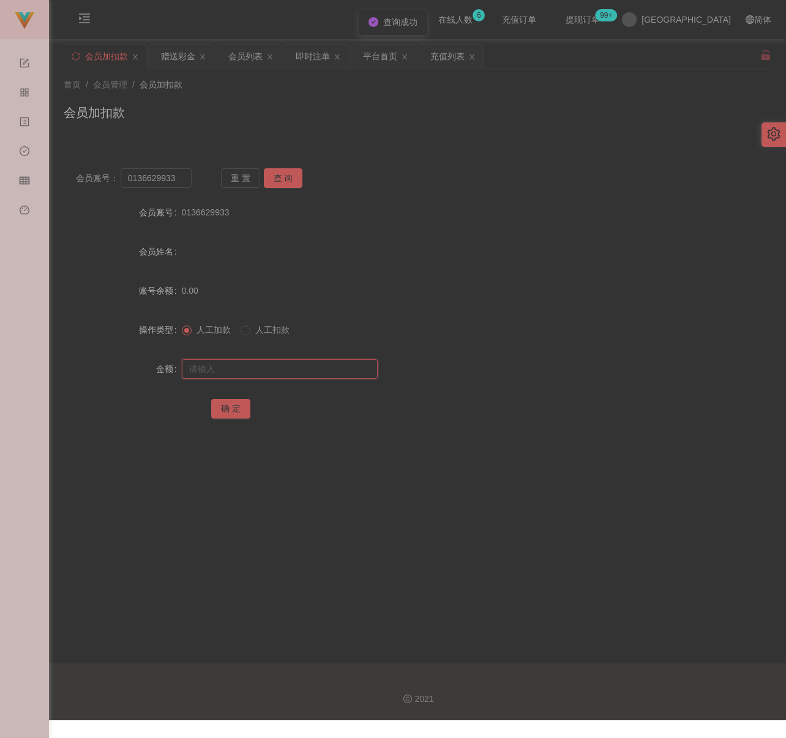
click at [272, 369] on input "text" at bounding box center [280, 369] width 196 height 20
type input "500"
click at [226, 407] on button "确 定" at bounding box center [230, 409] width 39 height 20
click at [272, 102] on div "首页 / 会员管理 / 会员加扣款 / 会员加扣款" at bounding box center [417, 104] width 707 height 53
click at [180, 180] on input "0136629933" at bounding box center [157, 178] width 72 height 20
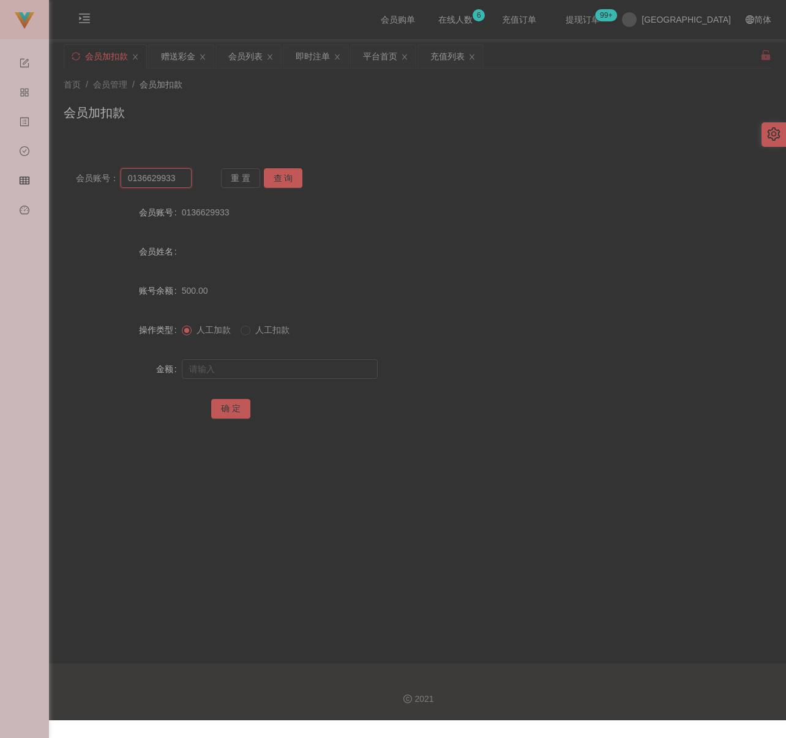
click at [180, 180] on input "0136629933" at bounding box center [157, 178] width 72 height 20
paste input "cckiang"
type input "cckiang"
click at [274, 171] on button "查 询" at bounding box center [283, 178] width 39 height 20
click at [278, 374] on input "text" at bounding box center [280, 369] width 196 height 20
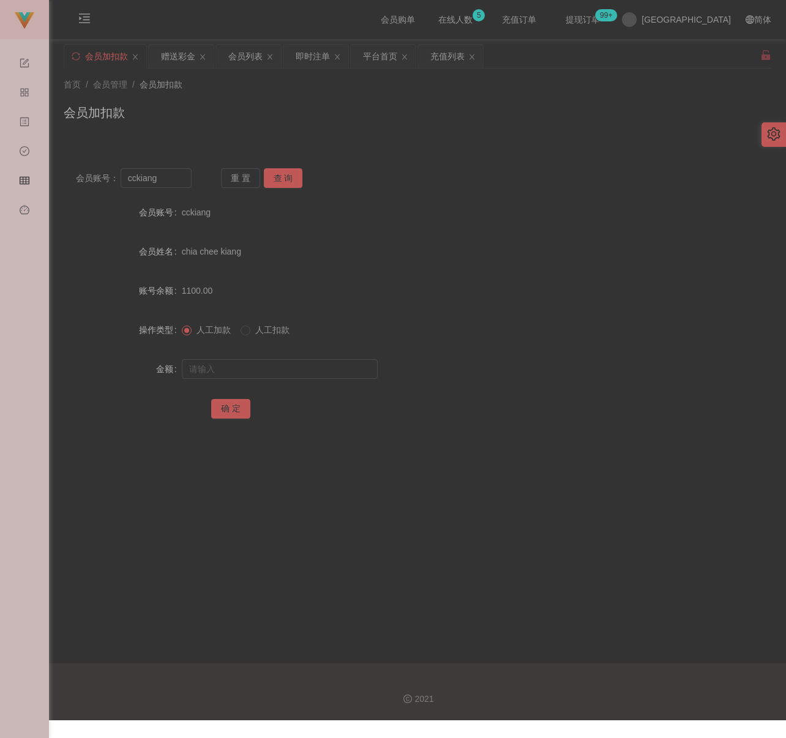
click at [302, 357] on div at bounding box center [388, 369] width 412 height 24
click at [296, 366] on input "text" at bounding box center [280, 369] width 196 height 20
paste input "2000"
type input "2000"
click at [235, 410] on button "确 定" at bounding box center [230, 409] width 39 height 20
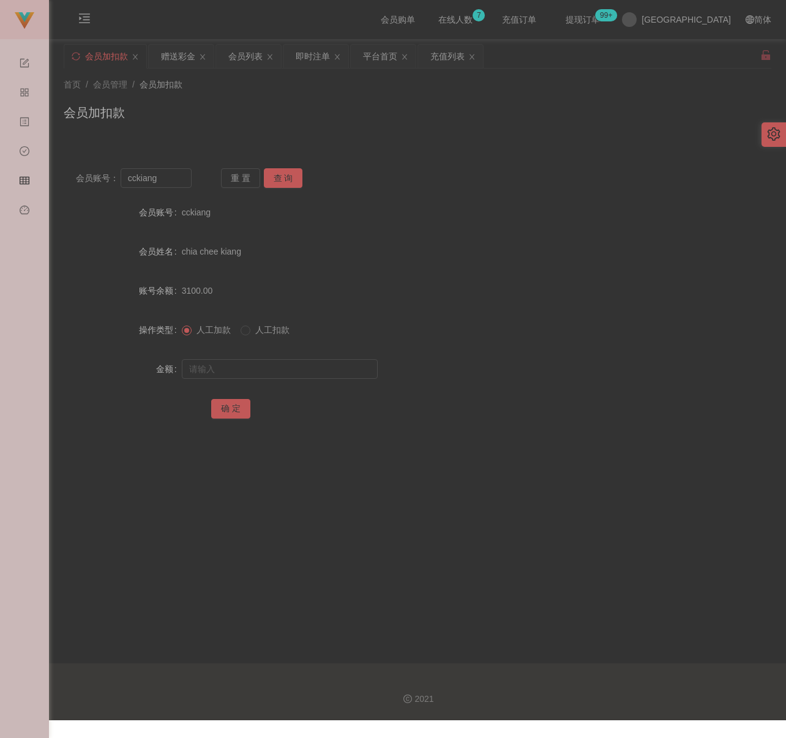
click at [364, 118] on div "会员加扣款" at bounding box center [417, 117] width 707 height 28
click at [156, 179] on input "cckiang" at bounding box center [157, 178] width 72 height 20
paste input "adricseo"
type input "adricseong"
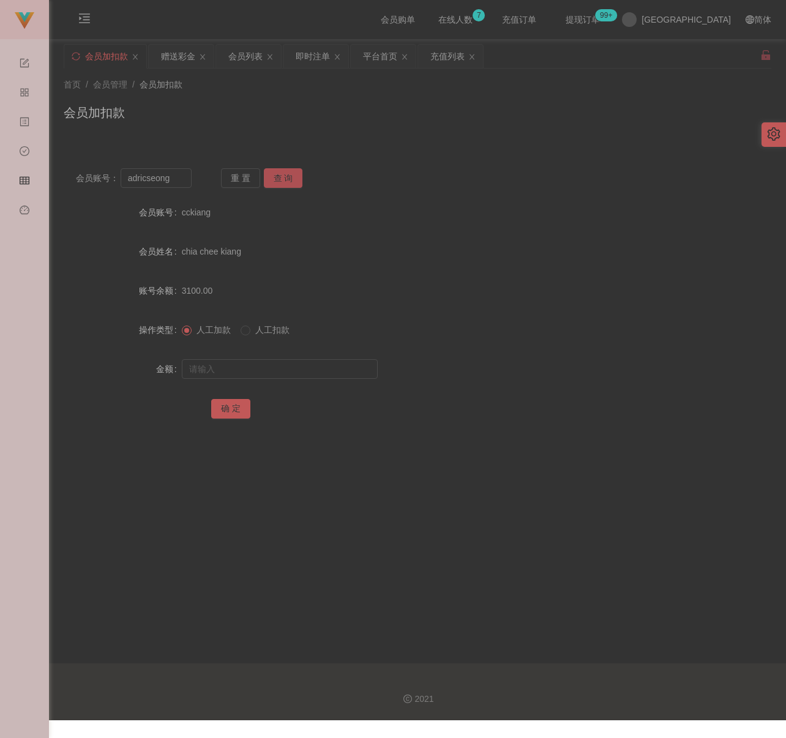
drag, startPoint x: 275, startPoint y: 180, endPoint x: 275, endPoint y: 202, distance: 21.4
click at [275, 180] on button "查 询" at bounding box center [283, 178] width 39 height 20
click at [273, 367] on input "text" at bounding box center [280, 369] width 196 height 20
click at [355, 379] on div at bounding box center [388, 369] width 412 height 24
click at [352, 373] on input "text" at bounding box center [280, 369] width 196 height 20
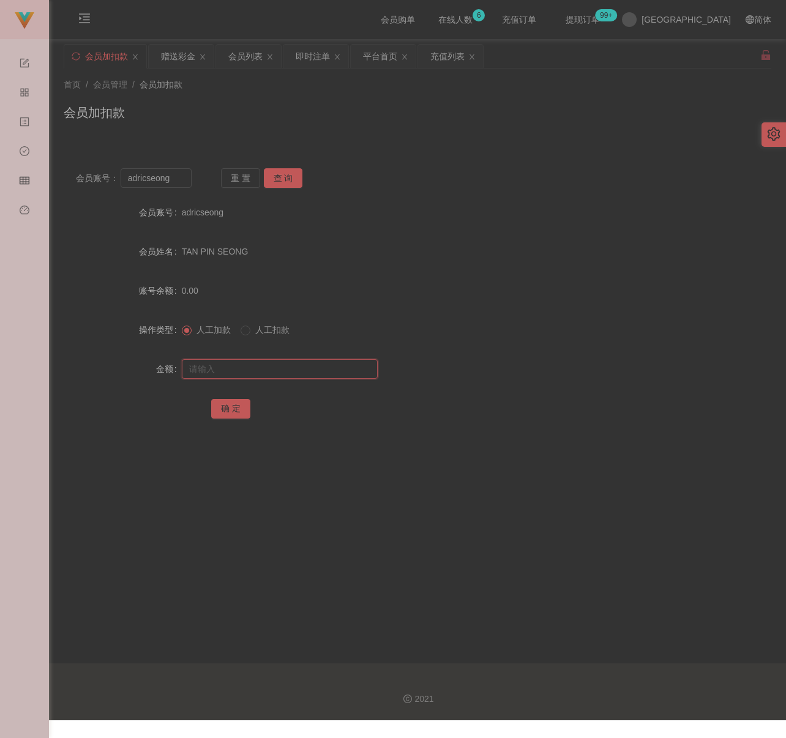
paste input "800"
type input "800"
click at [224, 409] on button "确 定" at bounding box center [230, 409] width 39 height 20
click at [258, 101] on div "首页 / 会员管理 / 会员加扣款 / 会员加扣款" at bounding box center [417, 104] width 707 height 53
click at [180, 175] on input "adricseong" at bounding box center [157, 178] width 72 height 20
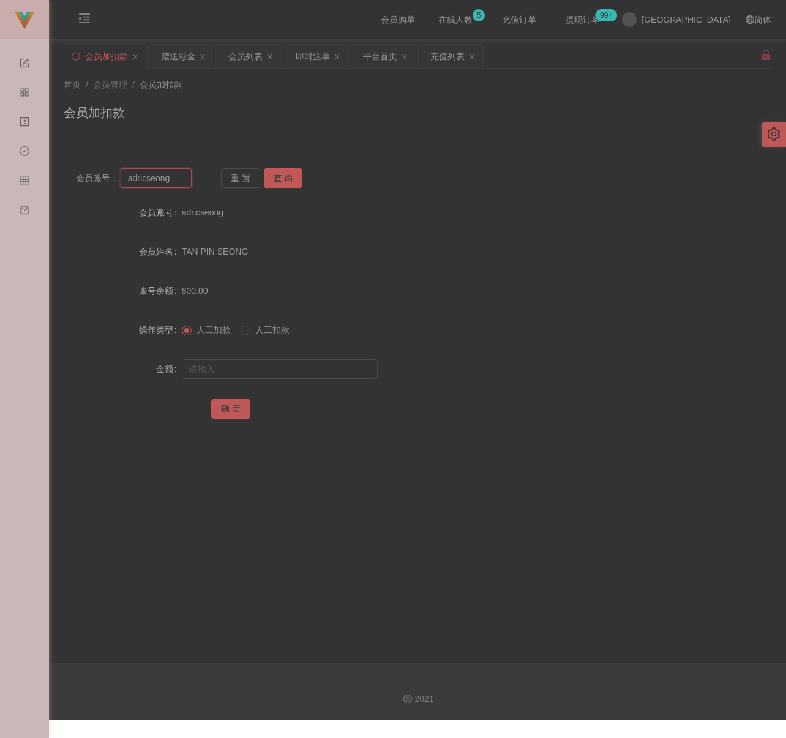
click at [180, 175] on input "adricseong" at bounding box center [157, 178] width 72 height 20
paste input "zenus31"
type input "zenus31"
click at [272, 173] on button "查 询" at bounding box center [283, 178] width 39 height 20
click at [301, 362] on input "text" at bounding box center [280, 369] width 196 height 20
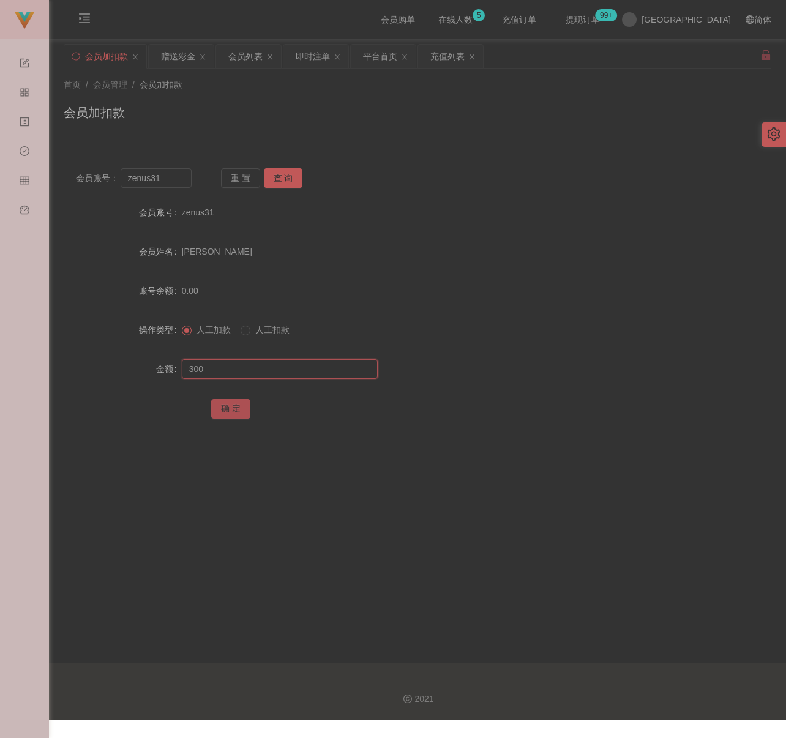
type input "300"
click at [225, 413] on button "确 定" at bounding box center [230, 409] width 39 height 20
drag, startPoint x: 221, startPoint y: 147, endPoint x: 223, endPoint y: 138, distance: 8.8
click at [222, 142] on div "会员账号： zenus31 重 置 查 询 会员账号 zenus31 会员姓名 [PERSON_NAME] EARN WEI 账号余额 300.00 操作类型…" at bounding box center [417, 294] width 707 height 306
click at [248, 59] on div "会员列表" at bounding box center [245, 56] width 34 height 23
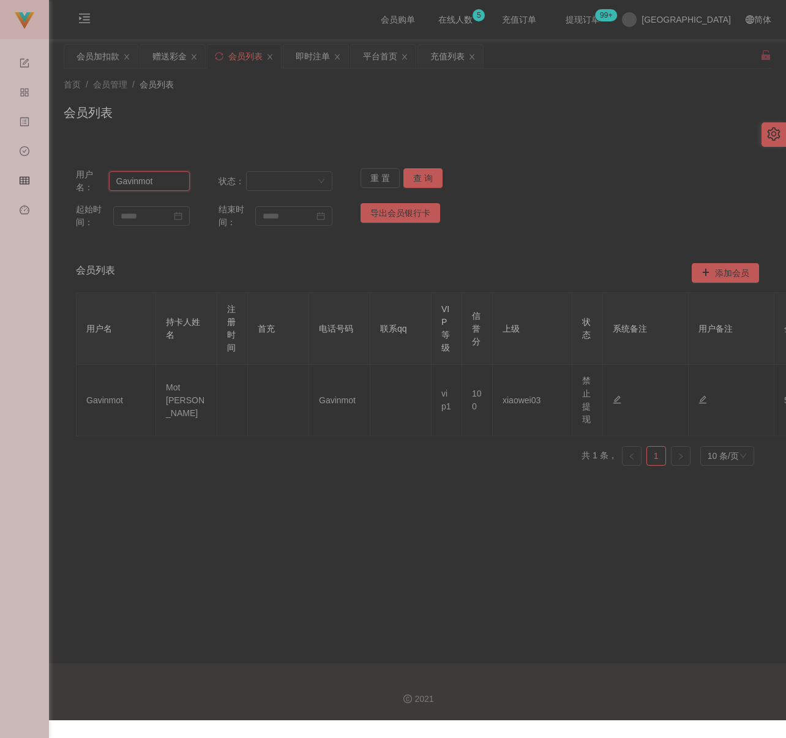
click at [169, 180] on input "Gavinmot" at bounding box center [149, 181] width 81 height 20
paste input "zenus31"
type input "zenus31"
click at [413, 173] on button "查 询" at bounding box center [422, 178] width 39 height 20
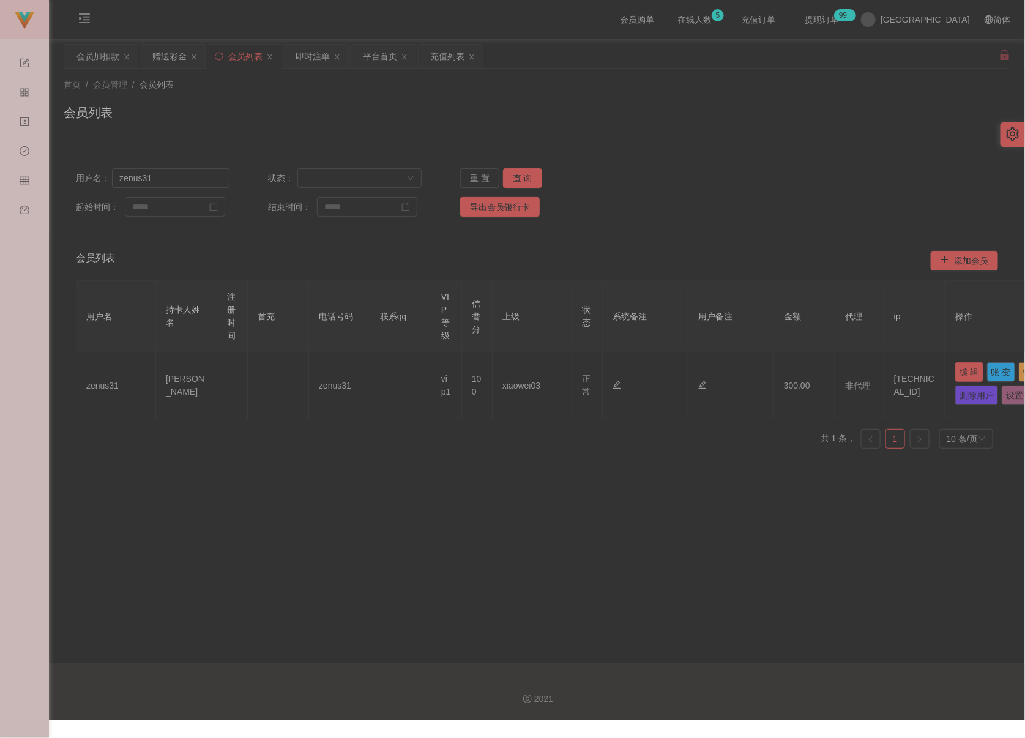
click at [751, 371] on button "编 辑" at bounding box center [969, 372] width 28 height 20
type input "zenus31"
type input "[PERSON_NAME]"
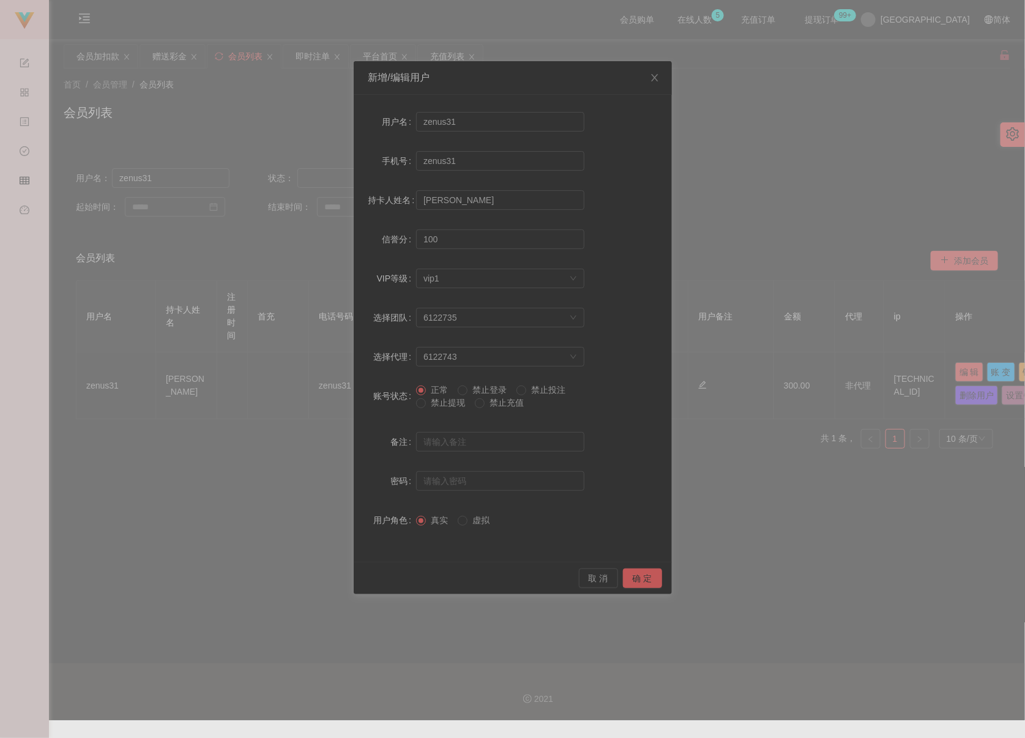
click at [439, 403] on span "禁止提现" at bounding box center [448, 403] width 44 height 10
click at [628, 573] on button "确 定" at bounding box center [642, 578] width 39 height 20
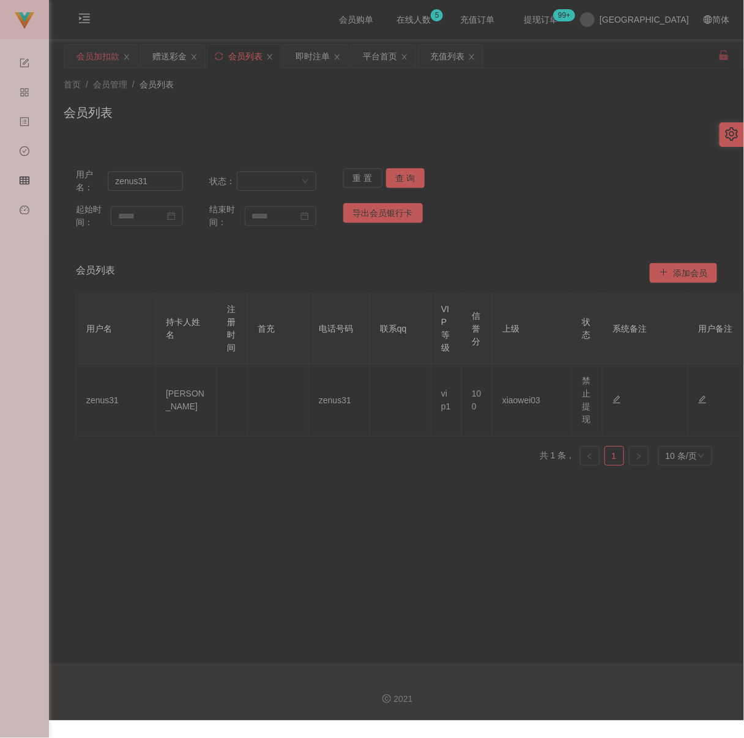
click at [102, 59] on div "会员加扣款" at bounding box center [97, 56] width 43 height 23
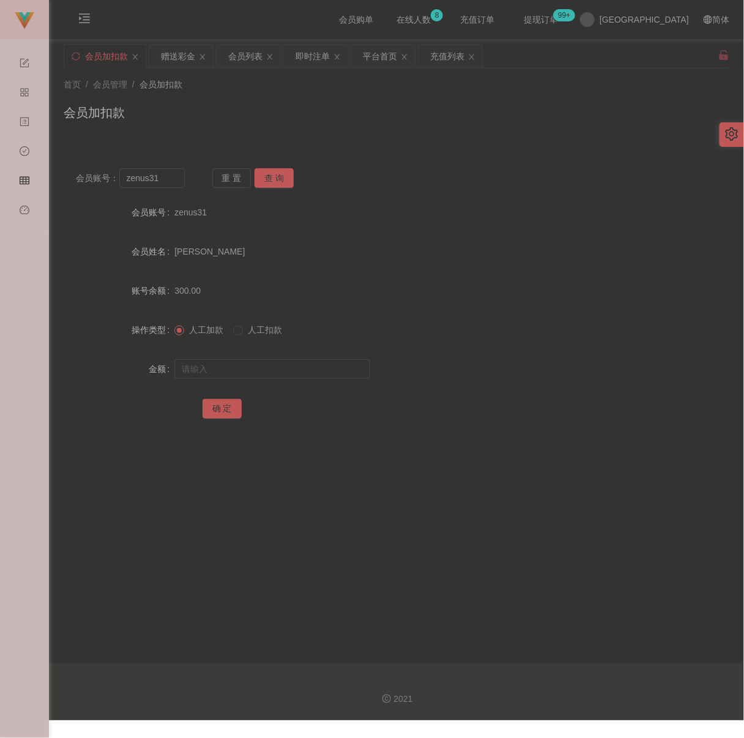
click at [512, 130] on div "会员加扣款" at bounding box center [397, 117] width 666 height 28
click at [169, 182] on input "zenus31" at bounding box center [152, 178] width 66 height 20
paste input "[PERSON_NAME]"
type input "[PERSON_NAME]"
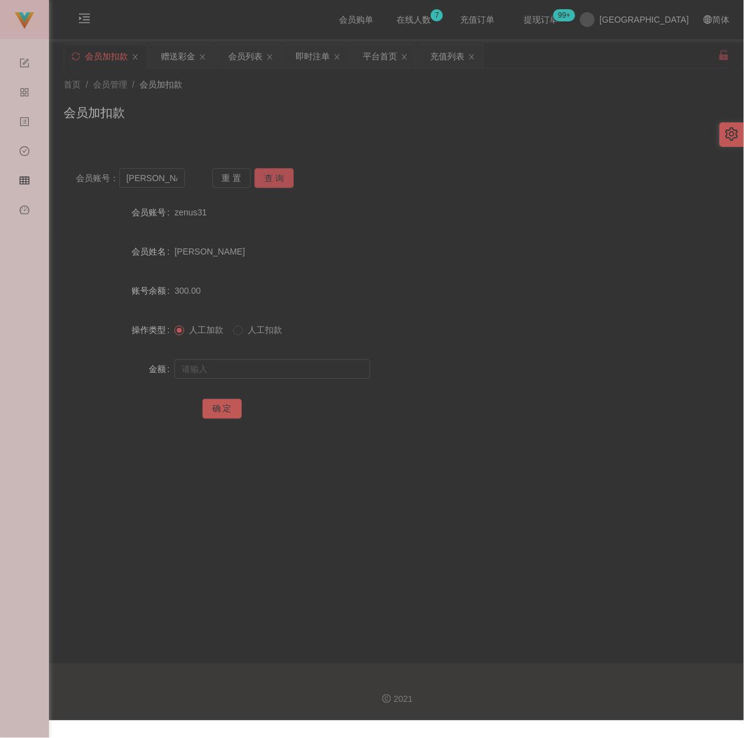
click at [268, 171] on button "查 询" at bounding box center [274, 178] width 39 height 20
click at [171, 180] on input "[PERSON_NAME]" at bounding box center [152, 178] width 66 height 20
click at [177, 179] on input "text" at bounding box center [152, 178] width 66 height 20
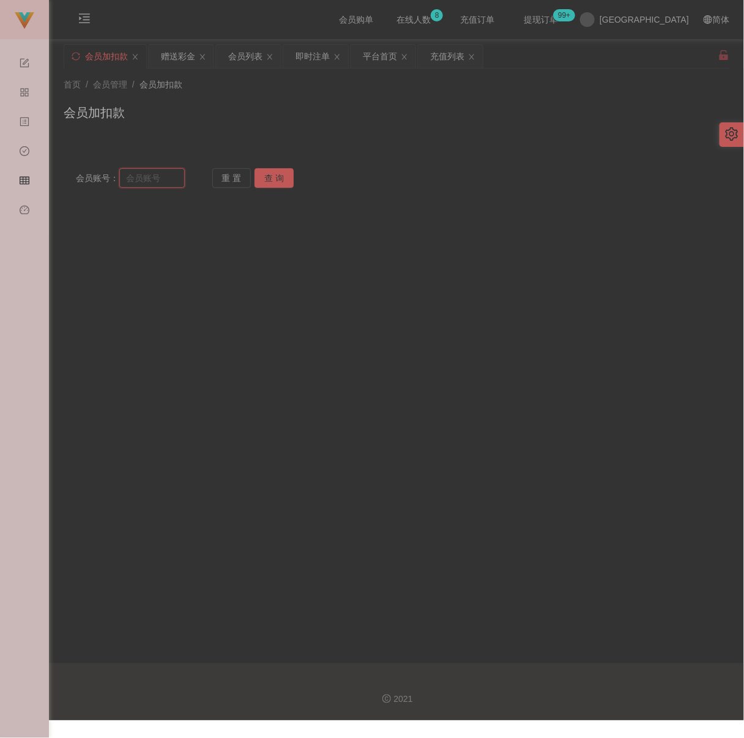
click at [177, 179] on input "text" at bounding box center [152, 178] width 66 height 20
paste input "Stanleyhuii"
type input "Stanleyhuii"
click at [288, 182] on button "查 询" at bounding box center [274, 178] width 39 height 20
click at [264, 370] on input "text" at bounding box center [272, 369] width 196 height 20
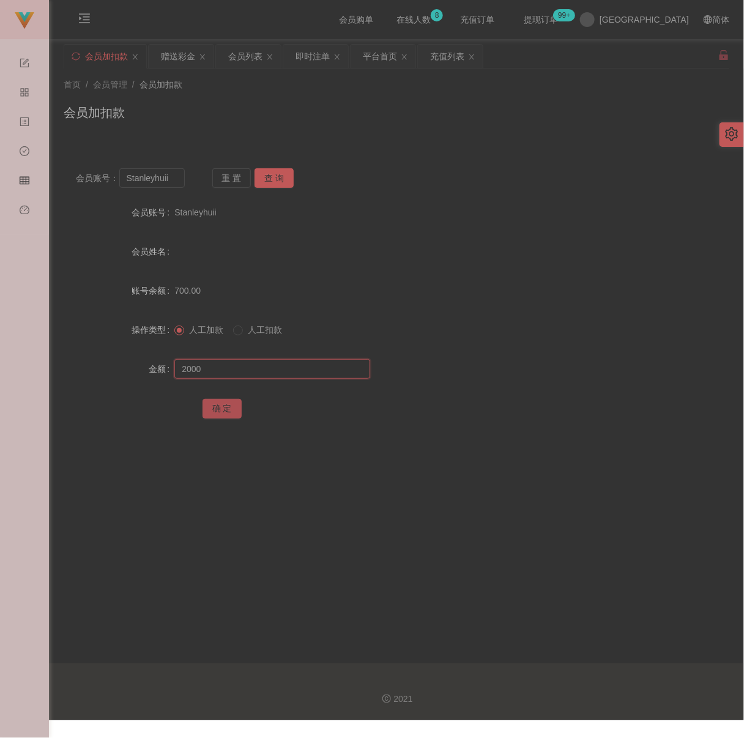
type input "2000"
click at [223, 415] on button "确 定" at bounding box center [222, 409] width 39 height 20
click at [230, 111] on div "会员加扣款" at bounding box center [397, 117] width 666 height 28
click at [244, 56] on div "会员列表" at bounding box center [245, 56] width 34 height 23
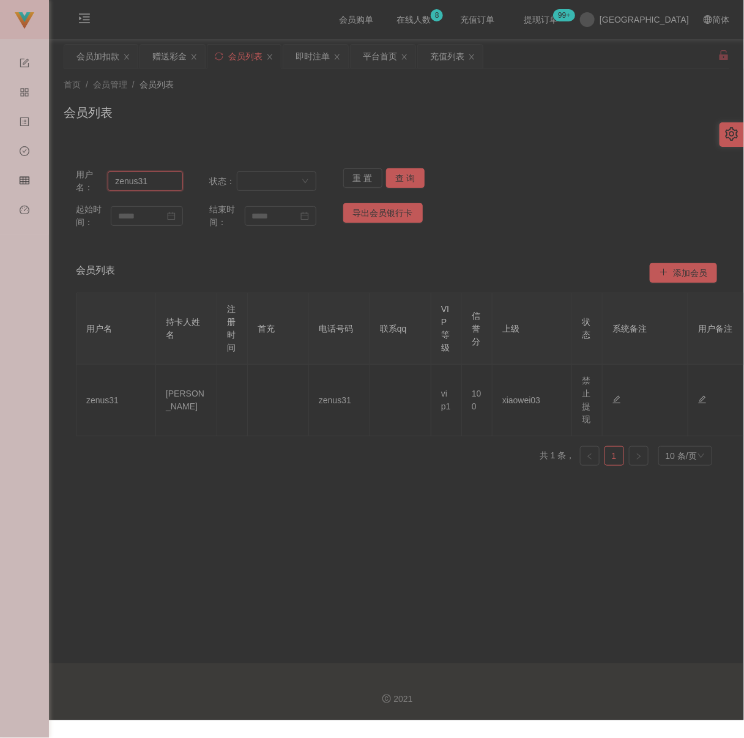
click at [166, 182] on input "zenus31" at bounding box center [145, 181] width 75 height 20
paste input "adricseong"
type input "adricseong"
click at [406, 171] on button "查 询" at bounding box center [405, 178] width 39 height 20
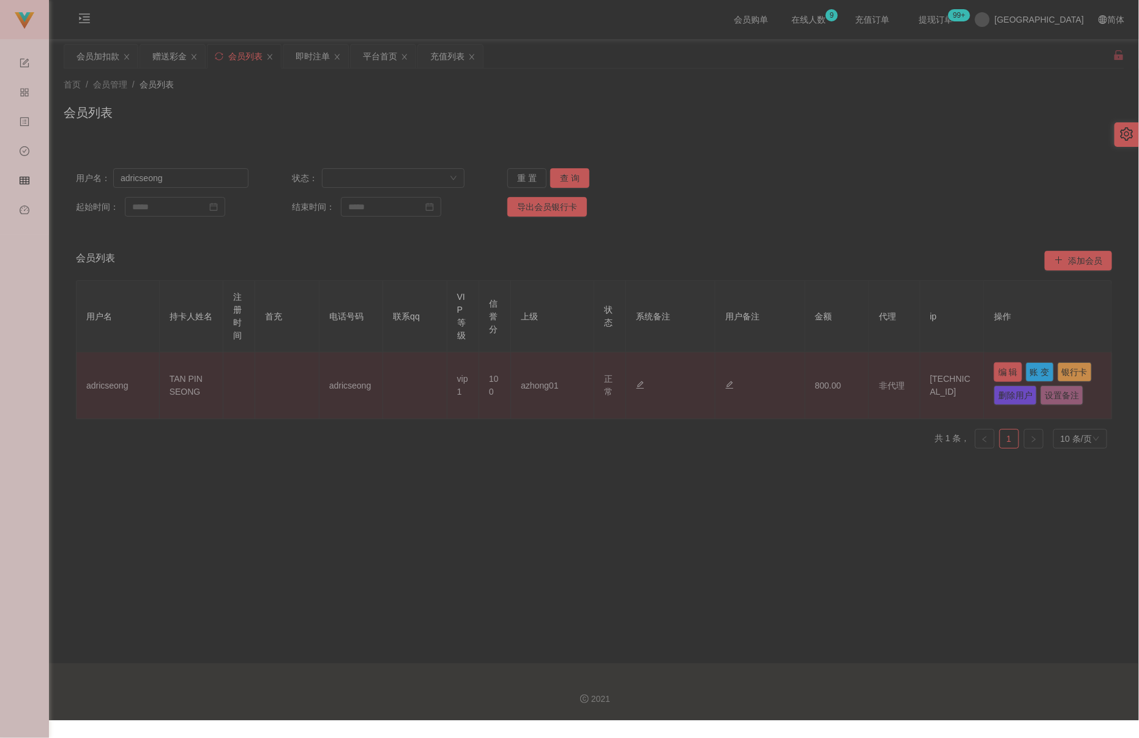
click at [751, 368] on button "编 辑" at bounding box center [1008, 372] width 28 height 20
type input "adricseong"
type input "TAN PIN SEONG"
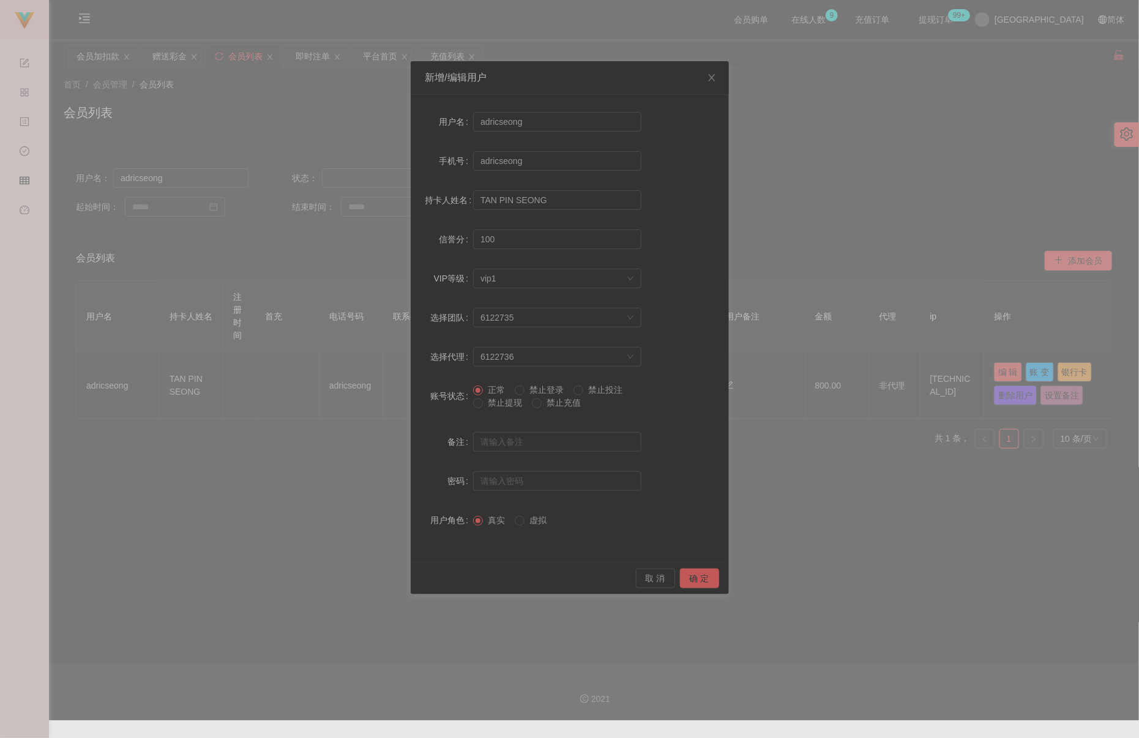
click at [502, 404] on span "禁止提现" at bounding box center [505, 403] width 44 height 10
click at [693, 575] on button "确 定" at bounding box center [699, 578] width 39 height 20
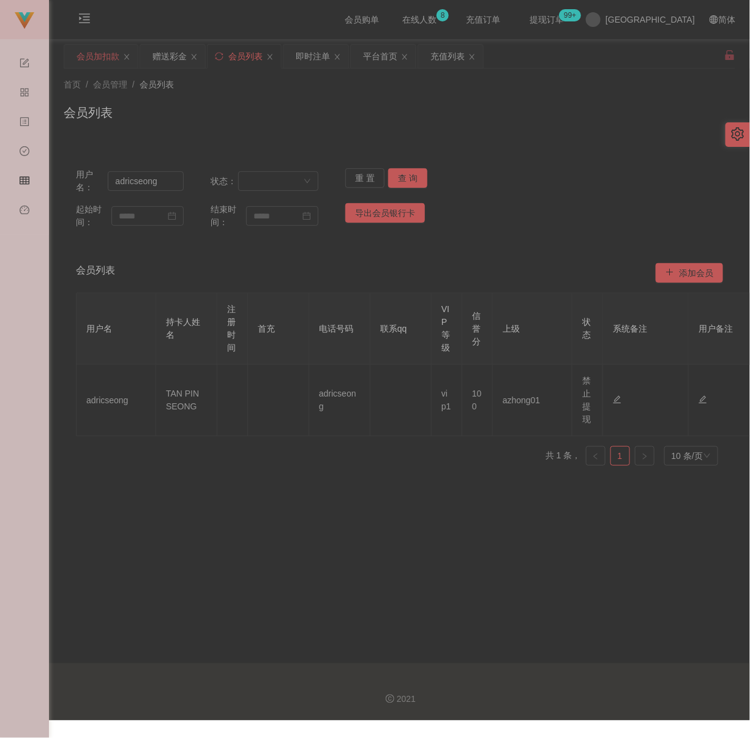
click at [80, 58] on div "会员加扣款" at bounding box center [97, 56] width 43 height 23
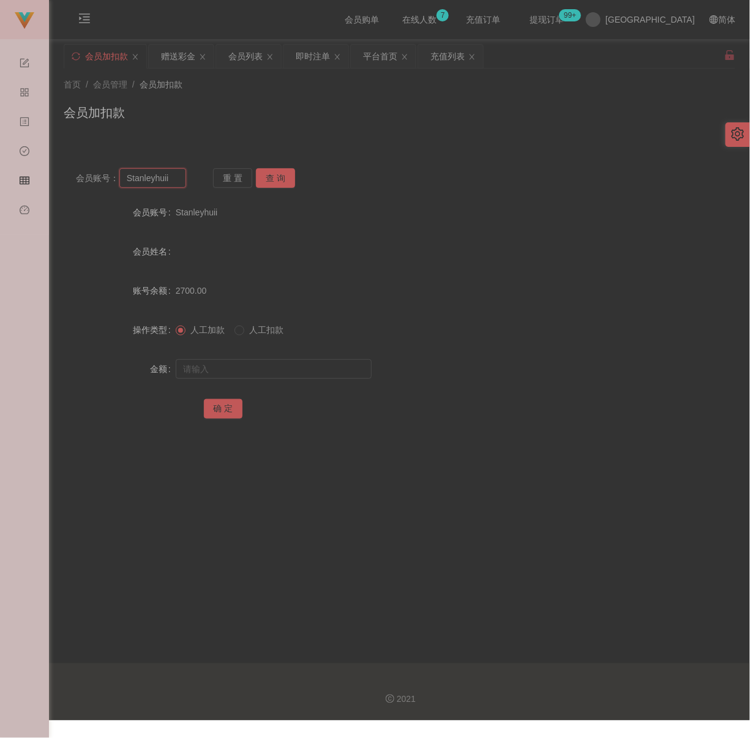
click at [174, 176] on input "Stanleyhuii" at bounding box center [152, 178] width 67 height 20
paste input "Gavinmot"
type input "Gavinmot"
click at [267, 173] on button "查 询" at bounding box center [275, 178] width 39 height 20
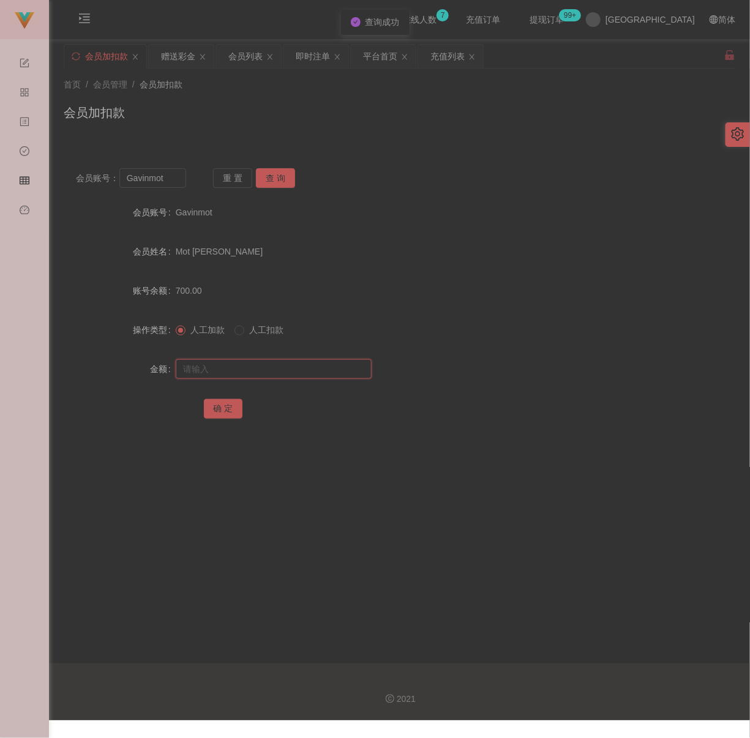
click at [283, 375] on input "text" at bounding box center [274, 369] width 196 height 20
click at [248, 373] on input "text" at bounding box center [274, 369] width 196 height 20
paste input "1600"
type input "1600"
click at [224, 404] on button "确 定" at bounding box center [223, 409] width 39 height 20
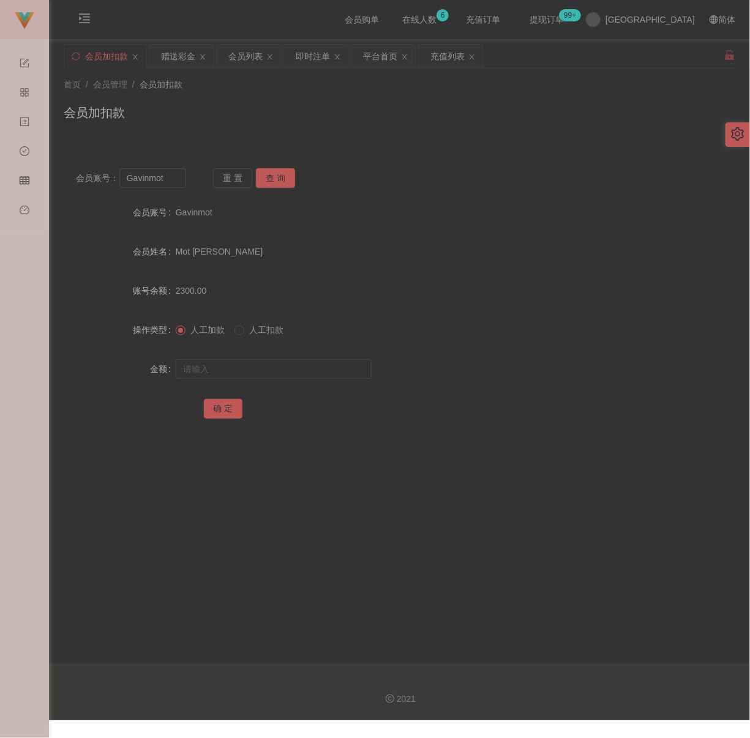
click at [470, 124] on div "会员加扣款" at bounding box center [399, 117] width 671 height 28
click at [346, 122] on div "会员加扣款" at bounding box center [399, 117] width 671 height 28
click at [177, 173] on input "Gavinmot" at bounding box center [152, 178] width 67 height 20
paste input "qq123"
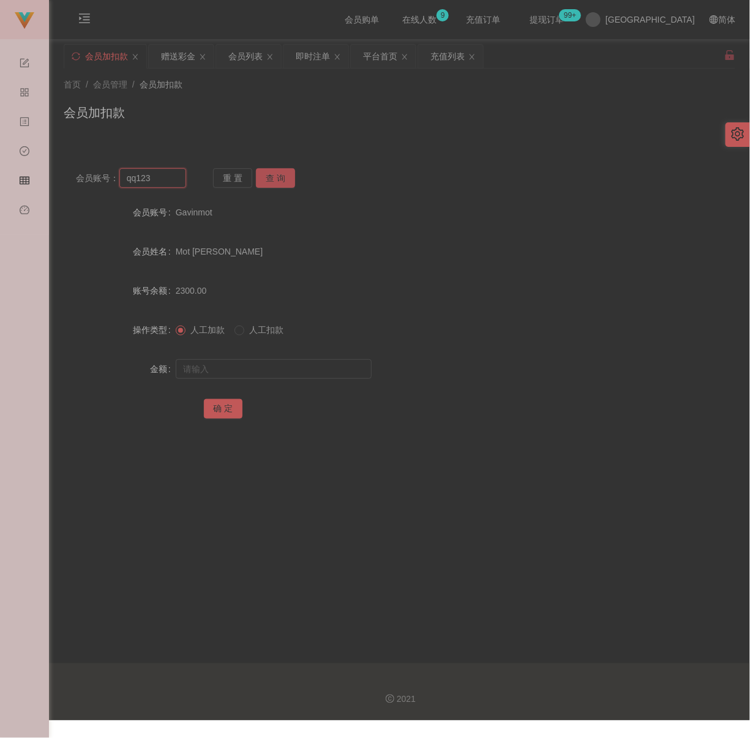
type input "qq123"
click at [291, 173] on button "查 询" at bounding box center [275, 178] width 39 height 20
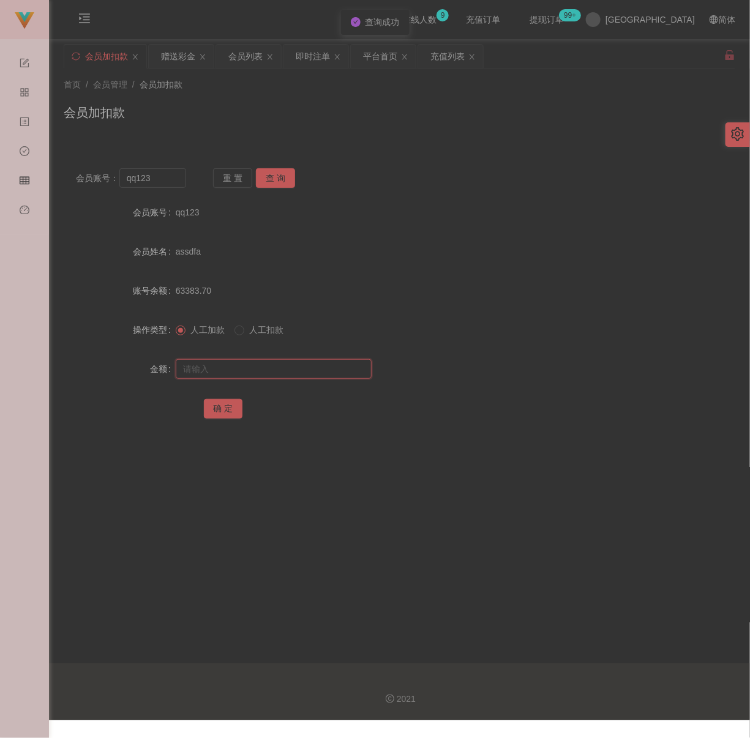
click at [280, 359] on input "text" at bounding box center [274, 369] width 196 height 20
click at [248, 373] on input "text" at bounding box center [274, 369] width 196 height 20
paste input "2000"
type input "2000"
click at [223, 407] on button "确 定" at bounding box center [223, 409] width 39 height 20
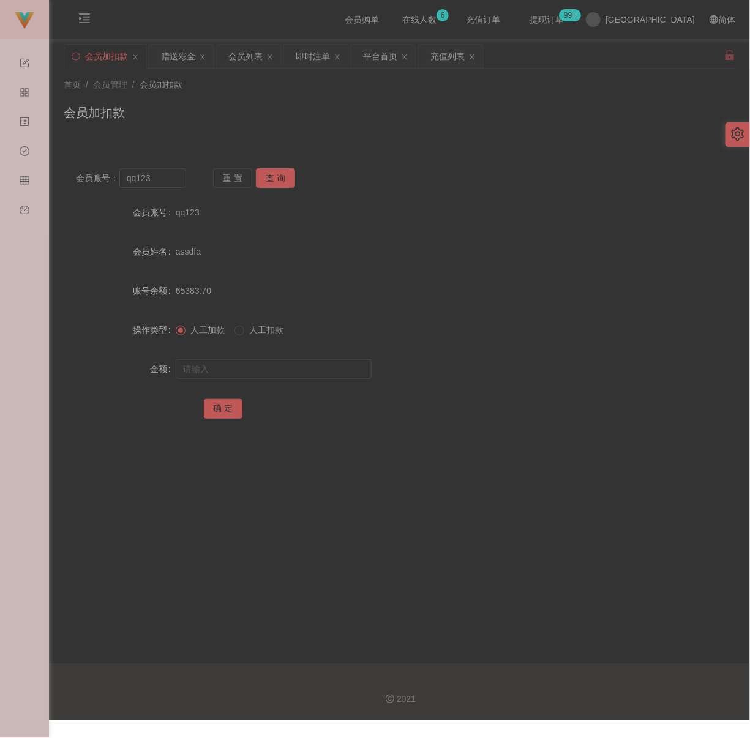
click at [349, 120] on div "会员加扣款" at bounding box center [399, 117] width 671 height 28
click at [171, 185] on input "qq123" at bounding box center [152, 178] width 67 height 20
paste input "231212"
type input "231212"
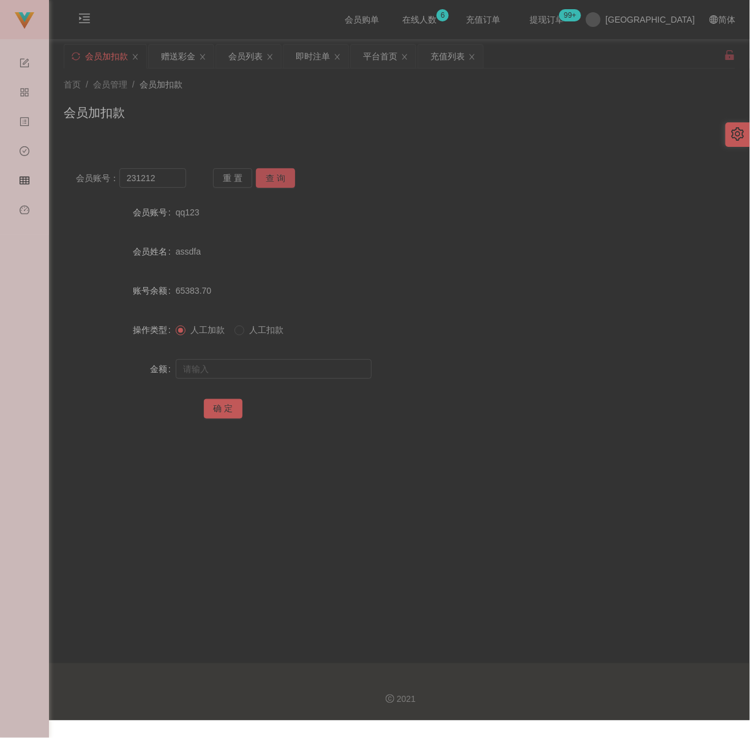
click at [264, 175] on button "查 询" at bounding box center [275, 178] width 39 height 20
click at [286, 362] on input "text" at bounding box center [274, 369] width 196 height 20
click at [292, 374] on input "text" at bounding box center [274, 369] width 196 height 20
paste input "30"
type input "30"
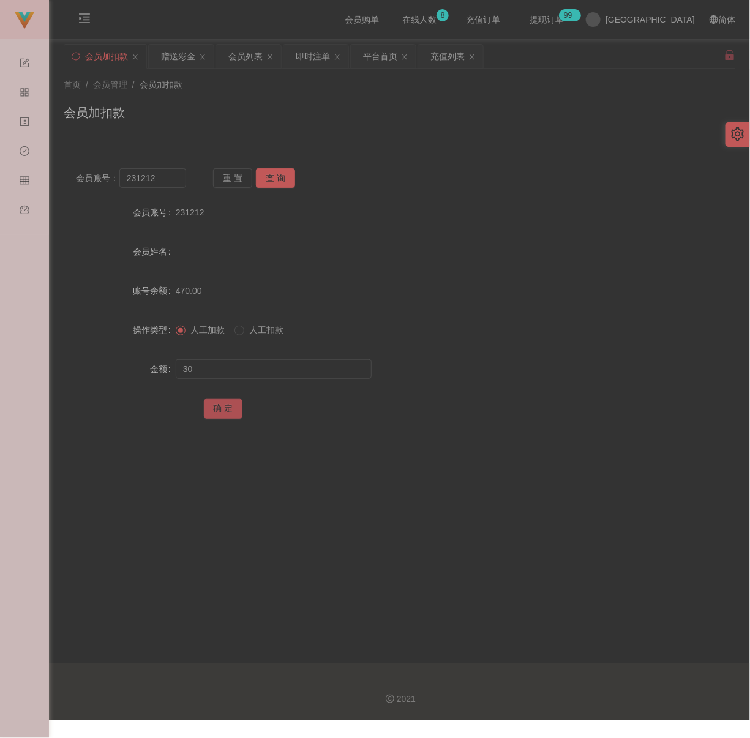
click at [228, 406] on button "确 定" at bounding box center [223, 409] width 39 height 20
click at [283, 133] on div "首页 / 会员管理 / 会员加扣款 / 会员加扣款" at bounding box center [399, 105] width 701 height 73
click at [171, 177] on input "231212" at bounding box center [152, 178] width 67 height 20
paste input "Gavinmot"
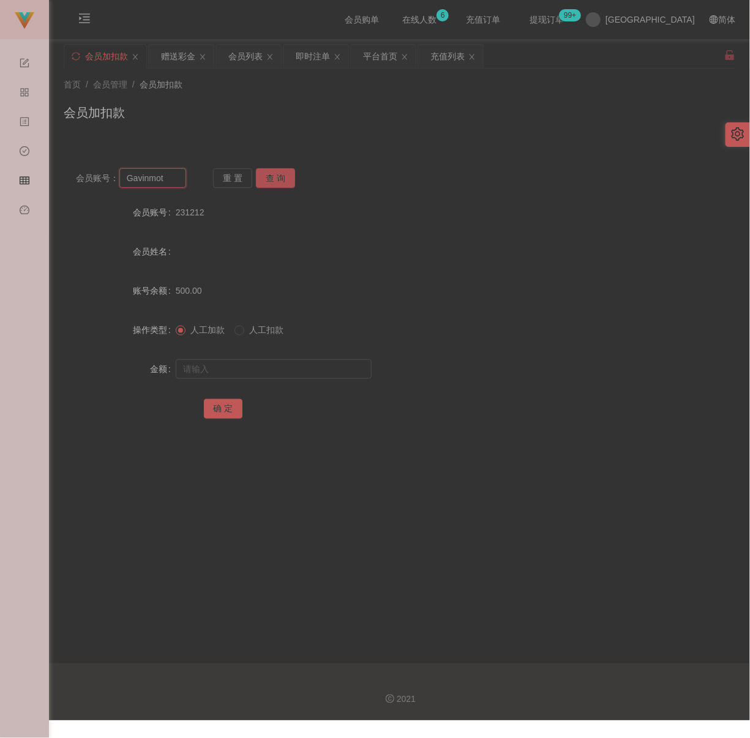
type input "Gavinmot"
click at [279, 177] on button "查 询" at bounding box center [275, 178] width 39 height 20
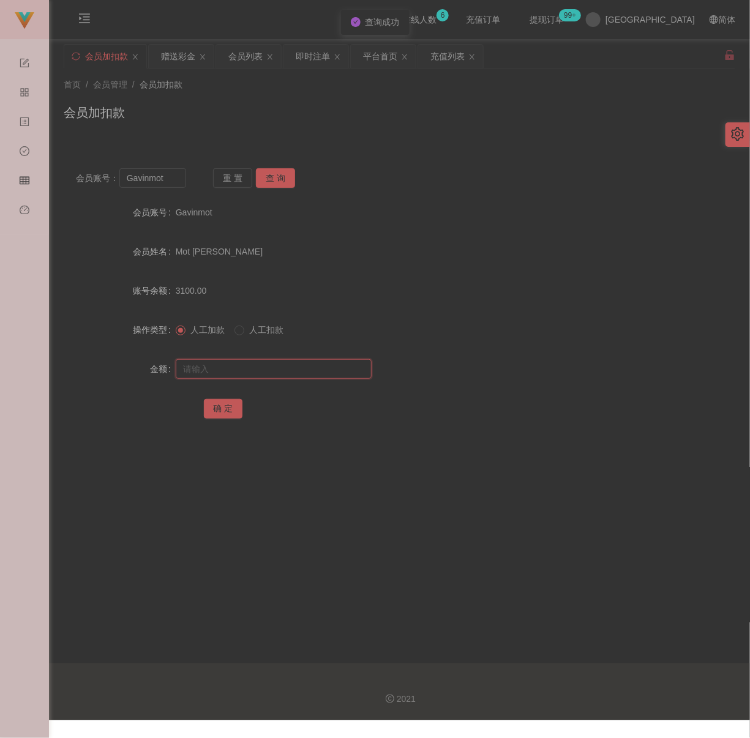
click at [303, 375] on input "text" at bounding box center [274, 369] width 196 height 20
drag, startPoint x: 310, startPoint y: 367, endPoint x: 303, endPoint y: 367, distance: 7.3
click at [310, 367] on input "text" at bounding box center [274, 369] width 196 height 20
paste input "5000"
type input "5000"
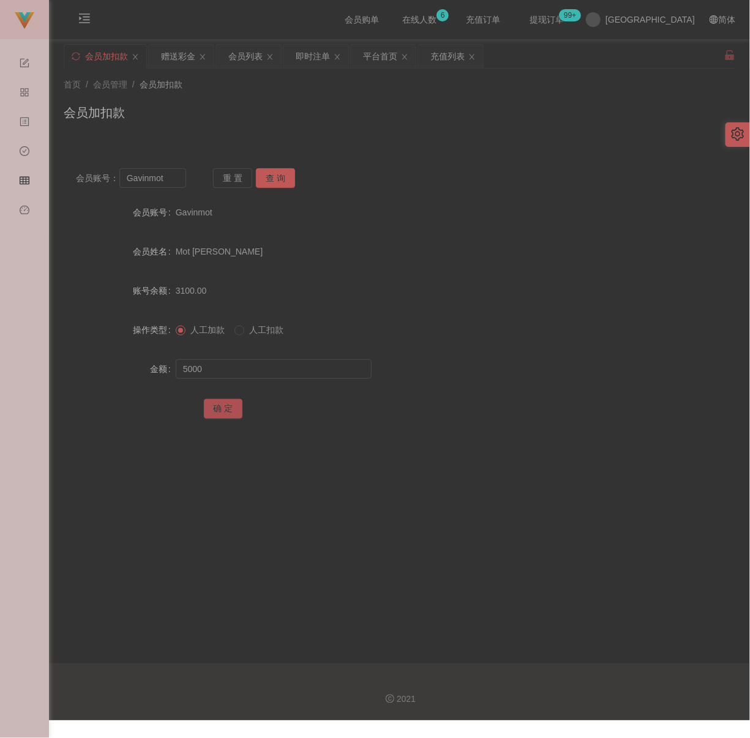
click at [218, 409] on button "确 定" at bounding box center [223, 409] width 39 height 20
click at [179, 180] on input "Gavinmot" at bounding box center [152, 178] width 67 height 20
paste input "Chewwah"
type input "Chewwah"
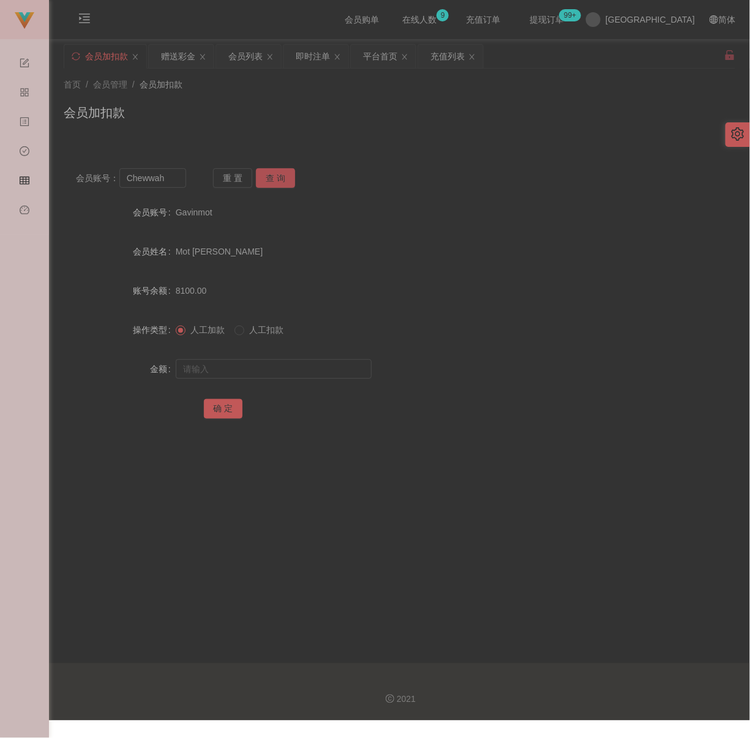
click at [286, 174] on button "查 询" at bounding box center [275, 178] width 39 height 20
drag, startPoint x: 254, startPoint y: 371, endPoint x: 263, endPoint y: 371, distance: 9.2
click at [254, 371] on input "text" at bounding box center [274, 369] width 196 height 20
click at [307, 364] on input "text" at bounding box center [274, 369] width 196 height 20
paste input "5300"
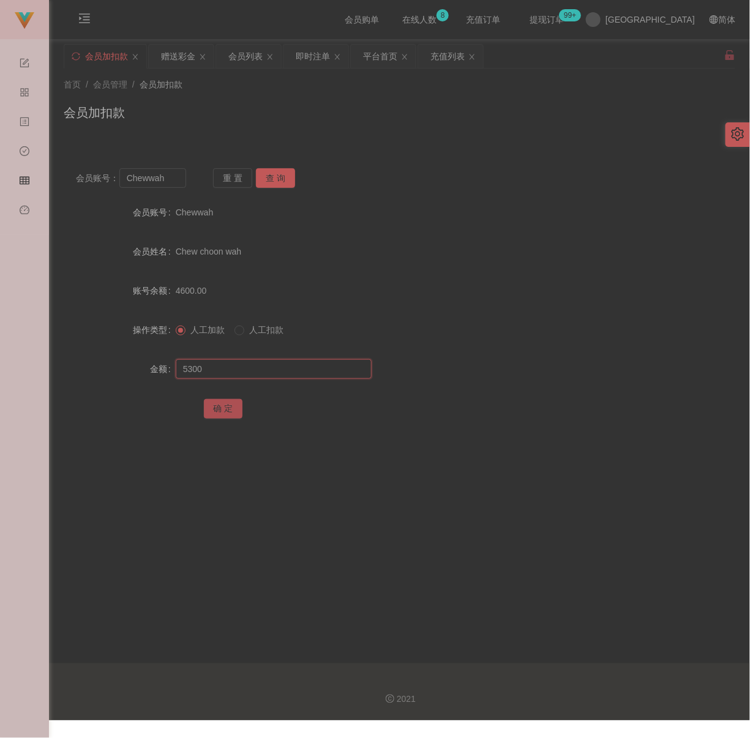
type input "5300"
click at [221, 406] on button "确 定" at bounding box center [223, 409] width 39 height 20
